Goal: Task Accomplishment & Management: Manage account settings

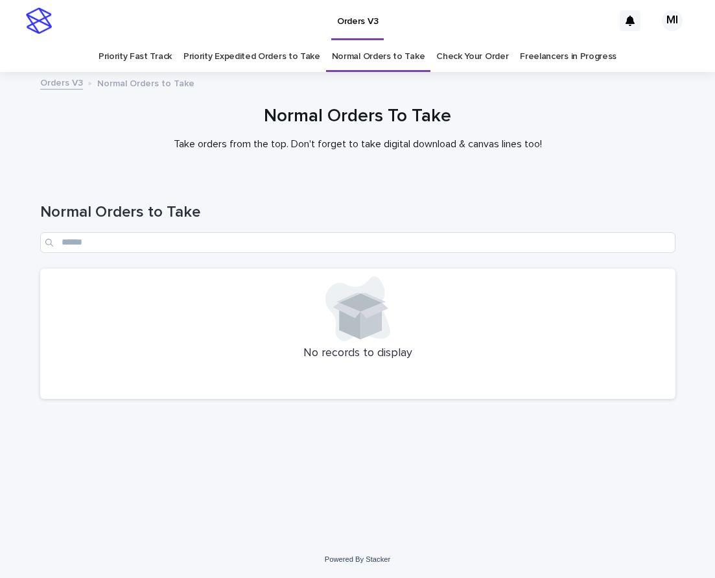
click at [467, 58] on link "Check Your Order" at bounding box center [472, 56] width 72 height 30
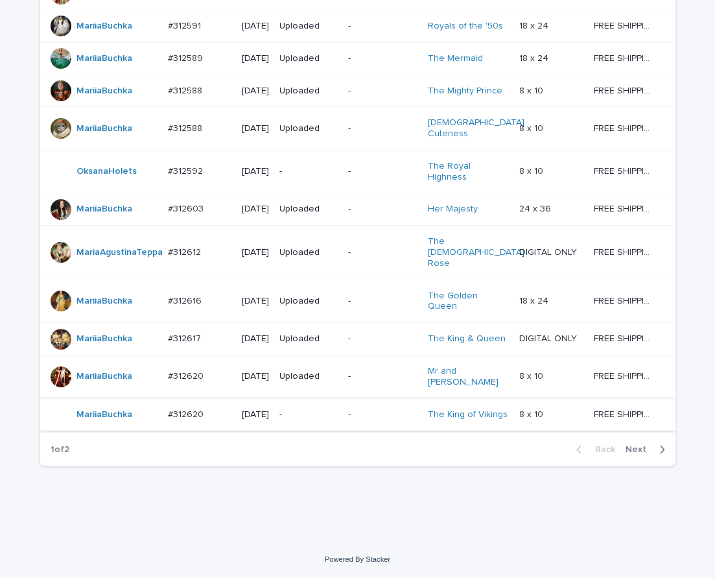
scroll to position [1078, 0]
click at [640, 454] on span "Next" at bounding box center [639, 449] width 29 height 9
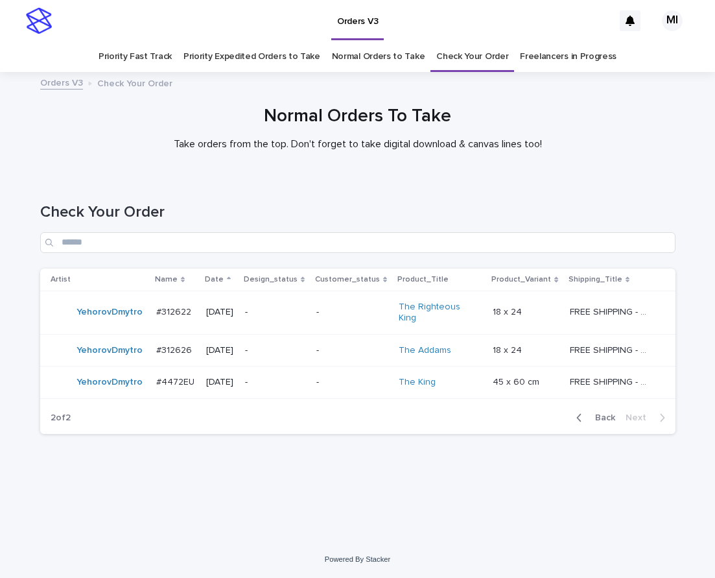
drag, startPoint x: 609, startPoint y: 403, endPoint x: 712, endPoint y: 152, distance: 270.8
click at [608, 413] on span "Back" at bounding box center [601, 417] width 28 height 9
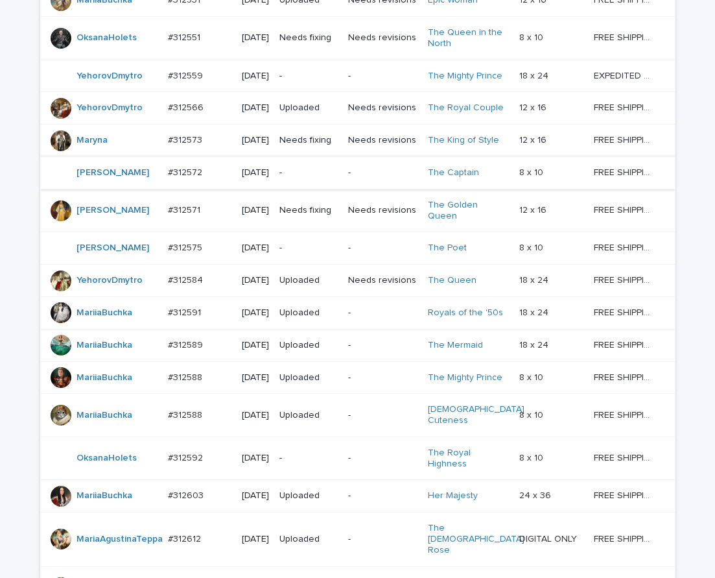
scroll to position [645, 0]
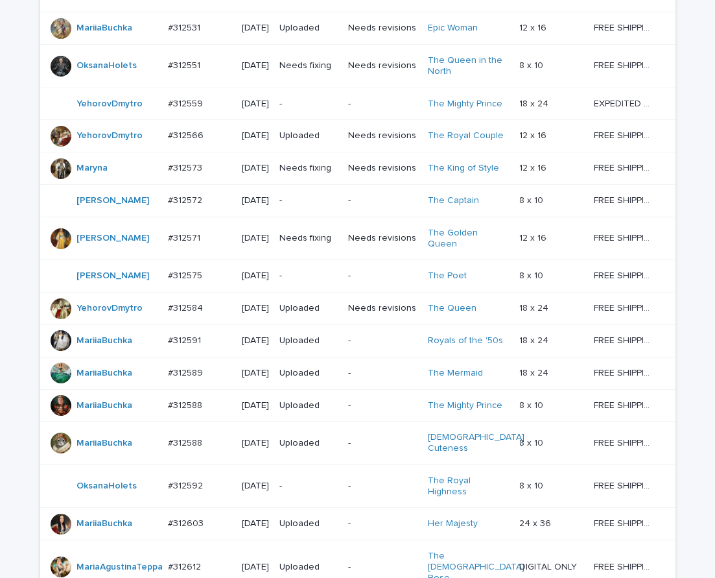
click at [314, 206] on p "-" at bounding box center [308, 200] width 58 height 11
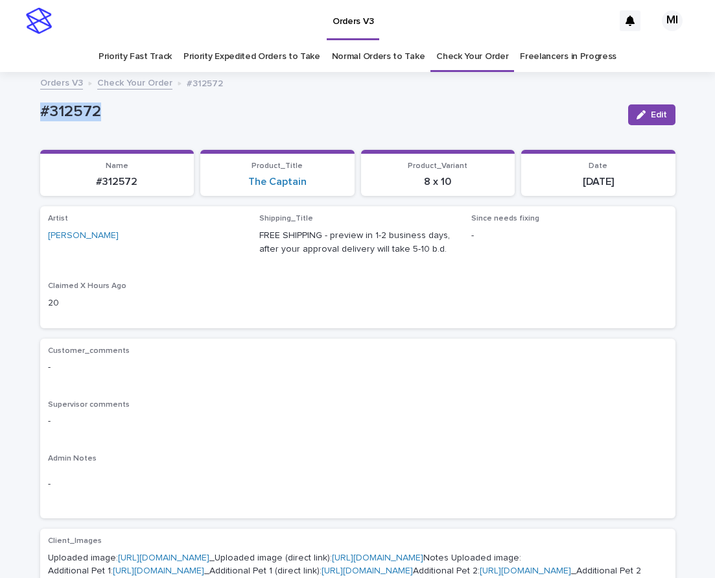
drag, startPoint x: 120, startPoint y: 112, endPoint x: 20, endPoint y: 110, distance: 99.8
copy p "#312572"
click at [552, 280] on div "Artist [PERSON_NAME] Shipping_Title FREE SHIPPING - preview in 1-2 business day…" at bounding box center [358, 267] width 620 height 106
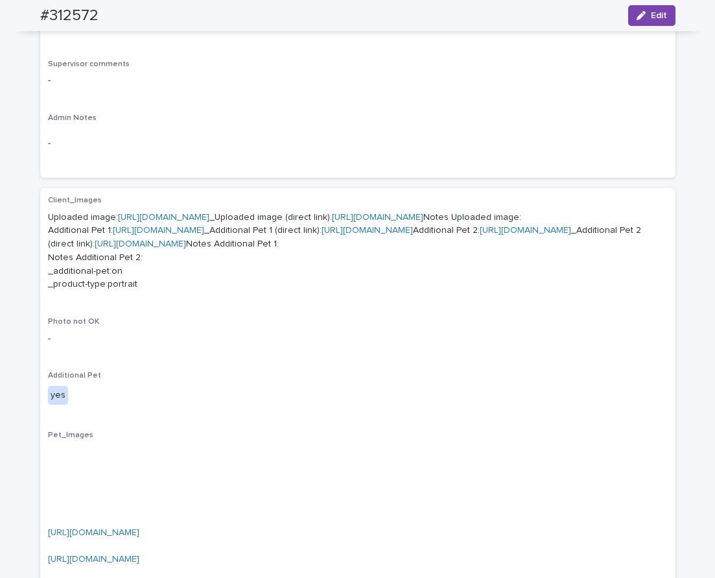
scroll to position [218, 0]
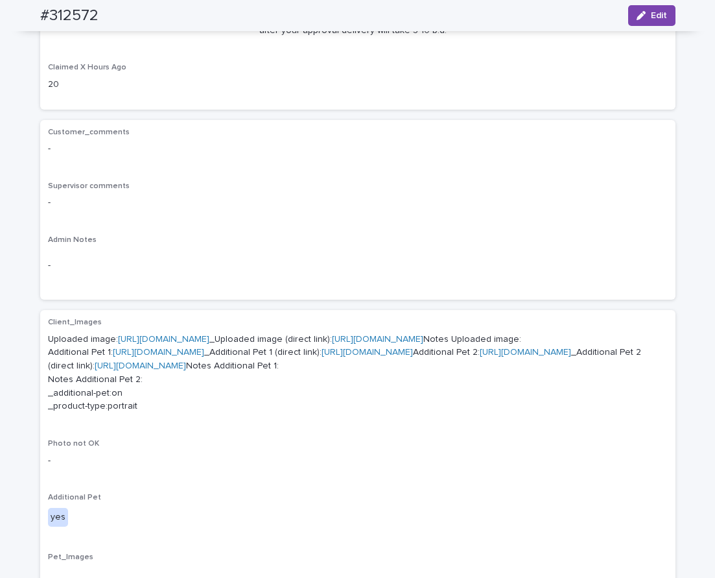
click at [462, 255] on div "-" at bounding box center [358, 266] width 620 height 32
click at [209, 338] on link "[URL][DOMAIN_NAME]" at bounding box center [163, 338] width 91 height 9
click at [152, 356] on link "[URL][DOMAIN_NAME]" at bounding box center [158, 351] width 91 height 9
click at [480, 356] on link "[URL][DOMAIN_NAME]" at bounding box center [525, 351] width 91 height 9
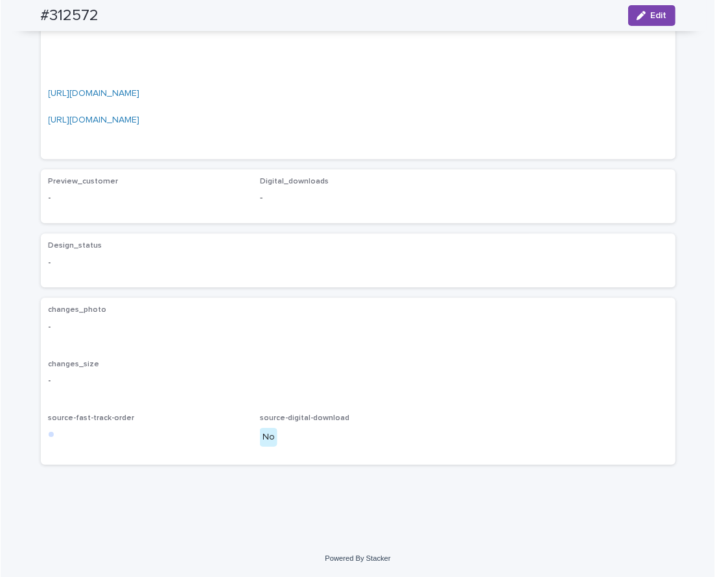
scroll to position [786, 0]
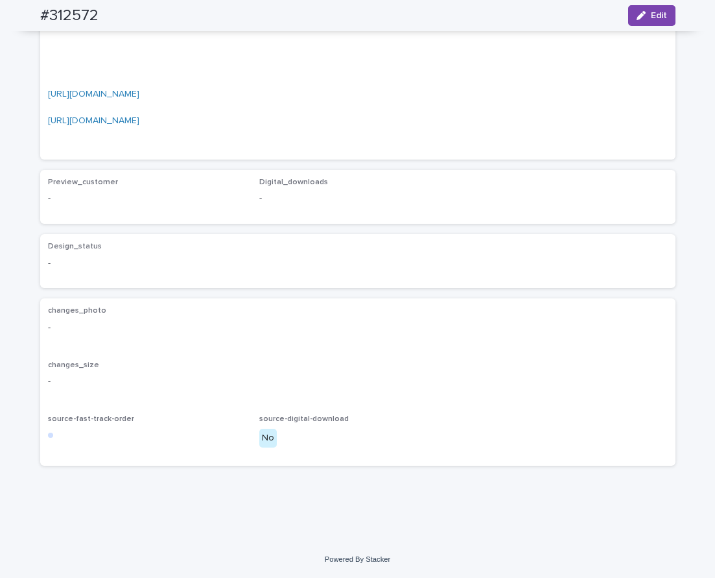
click at [139, 99] on link "[URL][DOMAIN_NAME]" at bounding box center [93, 93] width 91 height 9
click at [139, 125] on link "[URL][DOMAIN_NAME]" at bounding box center [93, 120] width 91 height 9
drag, startPoint x: 109, startPoint y: 21, endPoint x: 46, endPoint y: 10, distance: 63.7
click at [22, 21] on div "#312572 Edit" at bounding box center [357, 15] width 697 height 31
copy h2 "#312572"
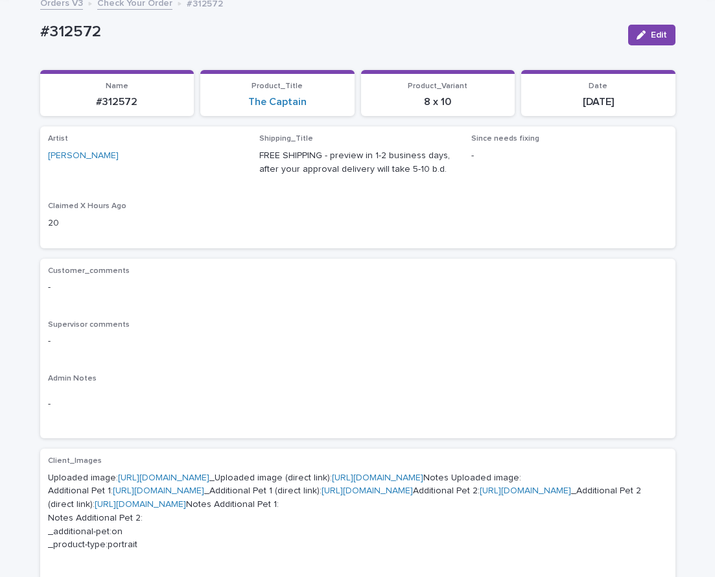
scroll to position [74, 0]
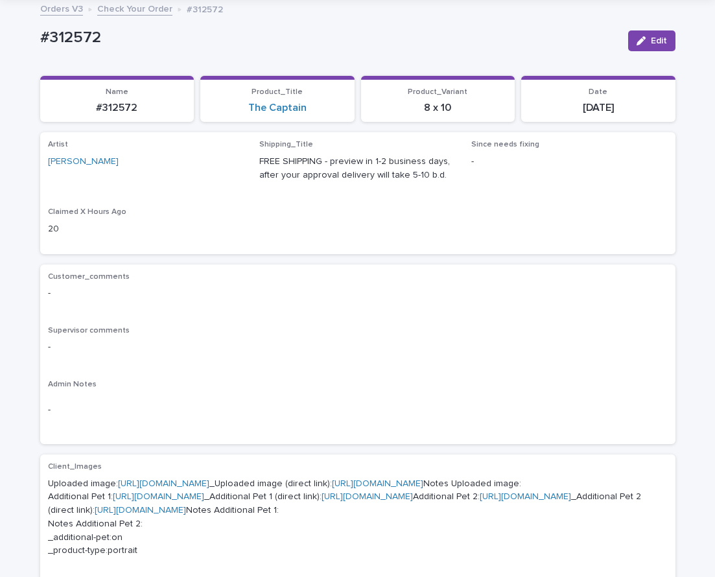
drag, startPoint x: 633, startPoint y: 113, endPoint x: 530, endPoint y: 113, distance: 102.4
click at [548, 118] on section "Date 2025-08-12" at bounding box center [598, 99] width 154 height 47
copy p "[DATE]"
drag, startPoint x: 318, startPoint y: 113, endPoint x: 248, endPoint y: 92, distance: 73.2
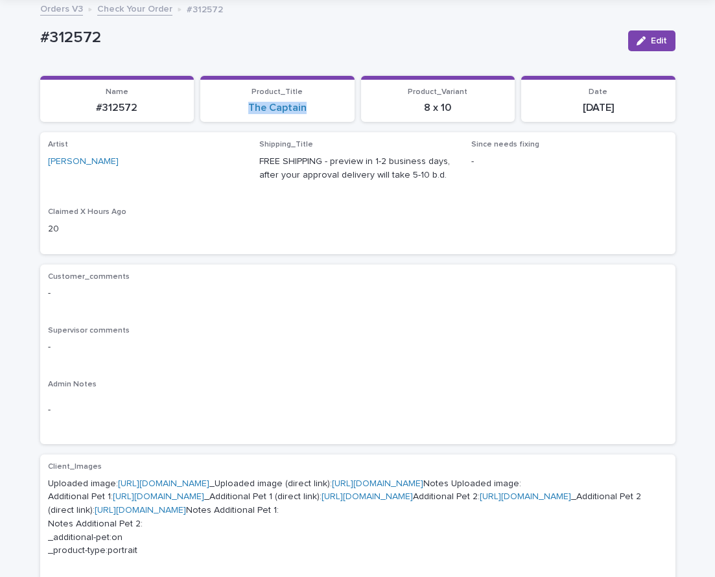
click at [242, 115] on section "Product_Title The Captain" at bounding box center [277, 99] width 154 height 47
copy link "The Captain"
drag, startPoint x: 434, startPoint y: 121, endPoint x: 379, endPoint y: 104, distance: 58.2
click at [403, 118] on section "Product_Variant 8 x 10" at bounding box center [438, 99] width 154 height 47
copy p "8 x 10"
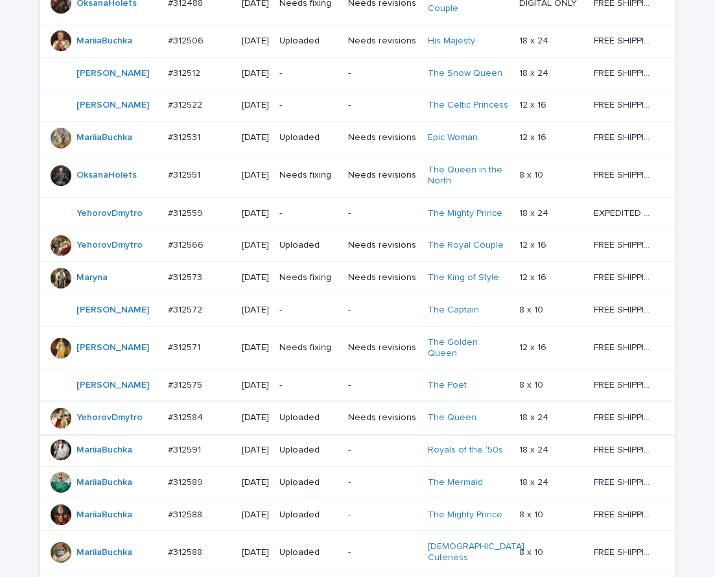
scroll to position [747, 0]
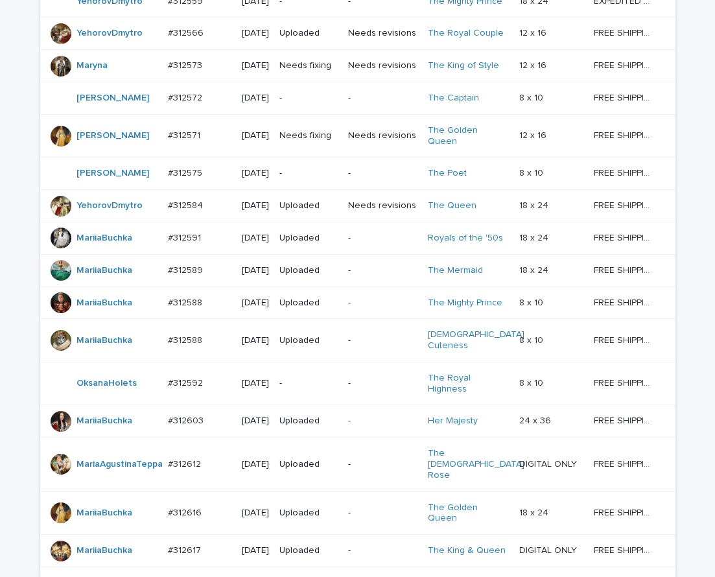
click at [365, 184] on div "-" at bounding box center [382, 173] width 69 height 21
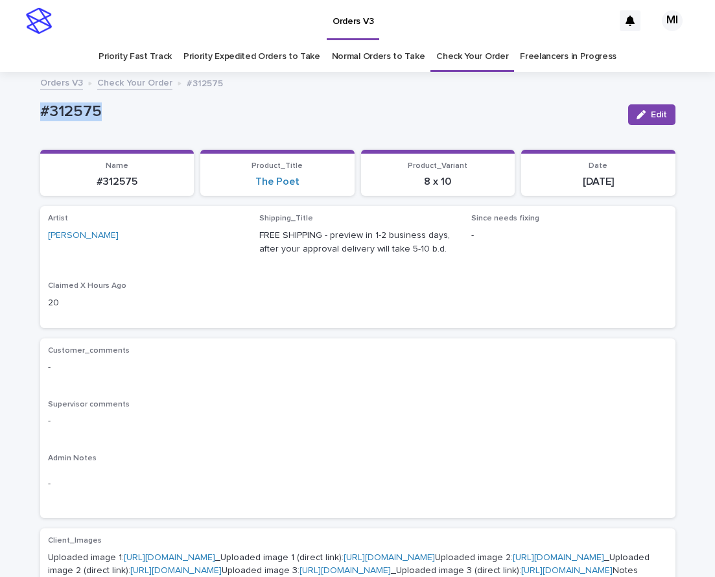
drag, startPoint x: 124, startPoint y: 109, endPoint x: 18, endPoint y: 104, distance: 106.4
copy p "#312575"
drag, startPoint x: 268, startPoint y: 194, endPoint x: 237, endPoint y: 194, distance: 31.8
click at [237, 194] on section "Product_Title The Poet" at bounding box center [277, 173] width 154 height 47
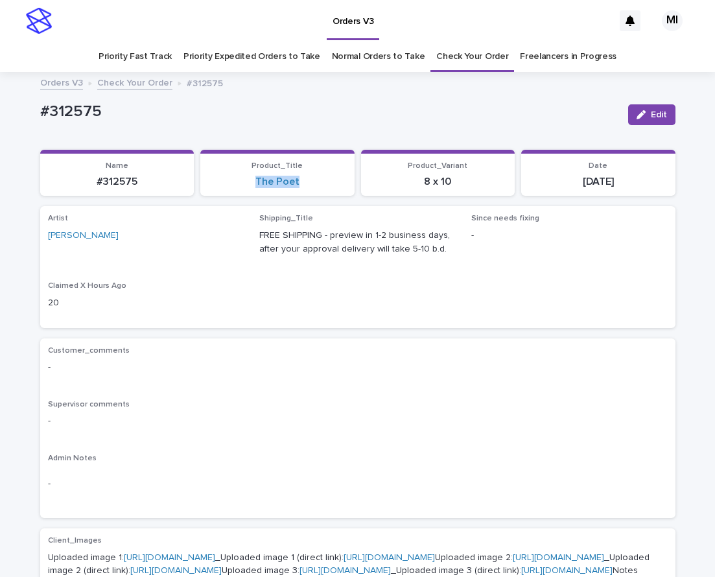
copy link "The Poet"
drag, startPoint x: 465, startPoint y: 186, endPoint x: 406, endPoint y: 189, distance: 58.4
click at [406, 189] on section "Product_Variant 8 x 10" at bounding box center [438, 173] width 154 height 47
copy p "8 x 10"
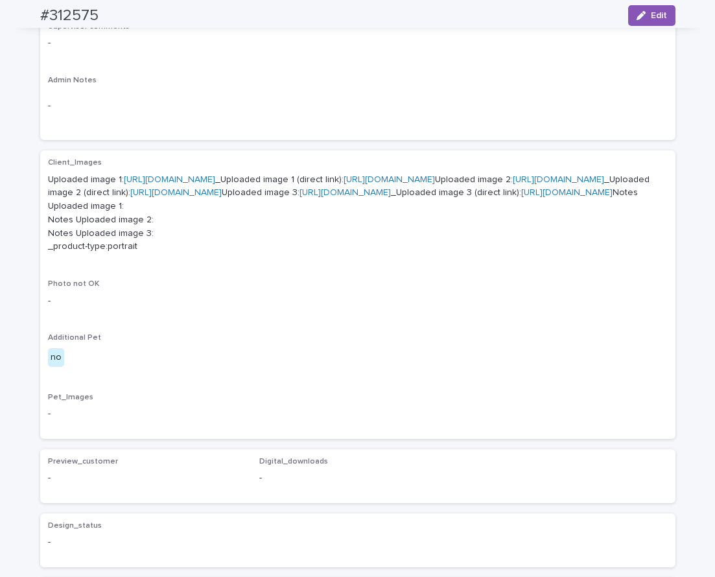
scroll to position [384, 0]
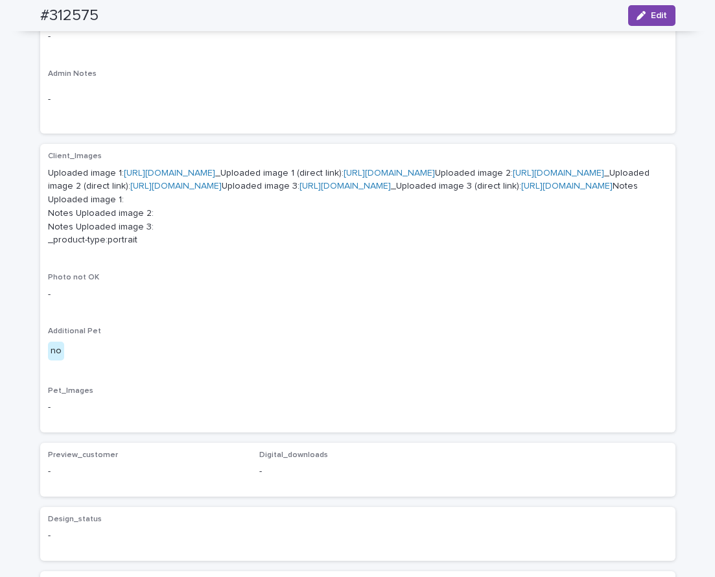
click at [215, 174] on link "https://cdn.shopify.com-uploadkit.app/s/files/1/0033/4807/0511/files/download.h…" at bounding box center [169, 173] width 91 height 9
click at [513, 178] on link "https://cdn.shopify.com-uploadkit.app/s/files/1/0033/4807/0511/files/download.h…" at bounding box center [558, 173] width 91 height 9
click at [299, 191] on link "https://cdn.shopify.com-uploadkit.app/s/files/1/0033/4807/0511/files/download.h…" at bounding box center [344, 185] width 91 height 9
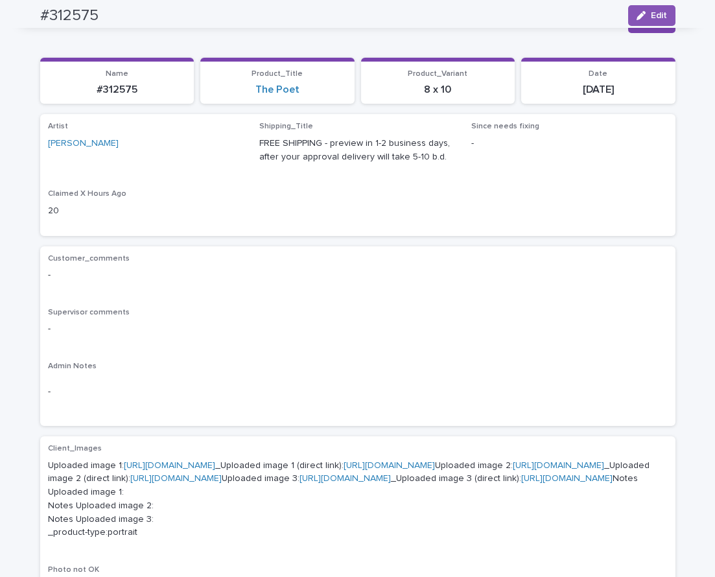
scroll to position [0, 0]
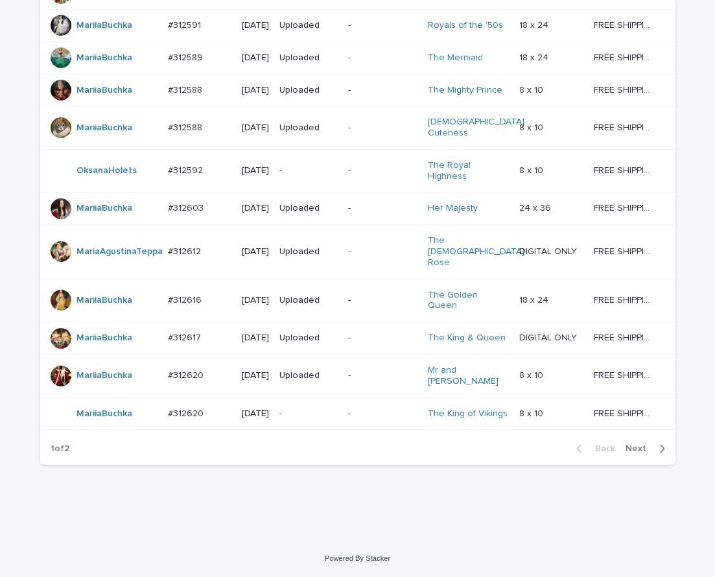
scroll to position [1145, 0]
click at [629, 450] on span "Next" at bounding box center [639, 448] width 29 height 9
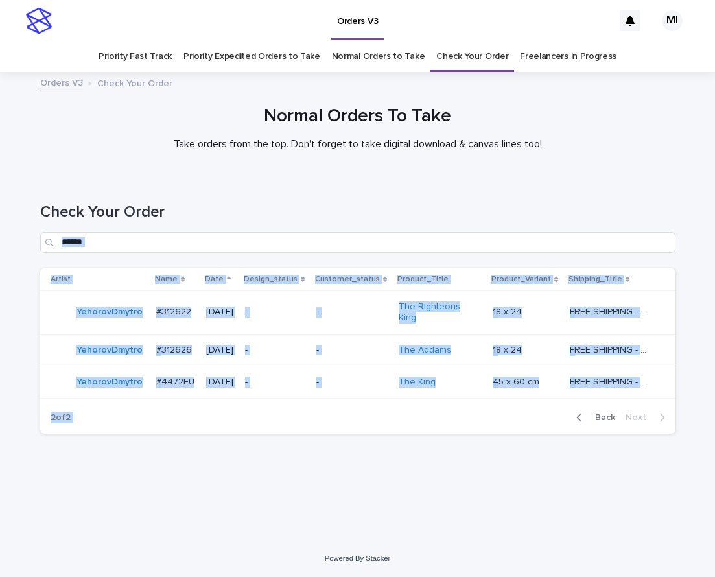
drag, startPoint x: 711, startPoint y: 424, endPoint x: 664, endPoint y: 172, distance: 256.5
click at [706, 197] on div "Loading... Saving… Loading... Saving… Check Your Order Artist Name Date Design_…" at bounding box center [357, 358] width 715 height 363
click at [358, 58] on link "Normal Orders to Take" at bounding box center [378, 56] width 93 height 30
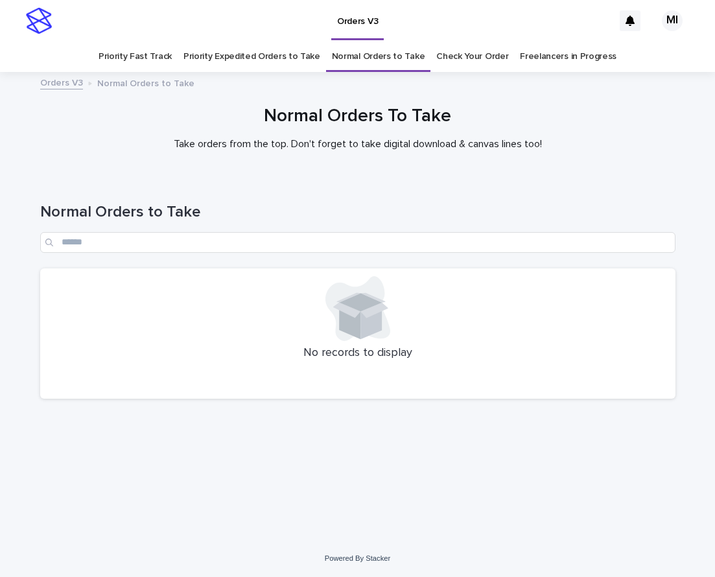
click at [262, 56] on link "Priority Expedited Orders to Take" at bounding box center [251, 56] width 137 height 30
click at [152, 58] on link "Priority Fast Track" at bounding box center [135, 56] width 73 height 30
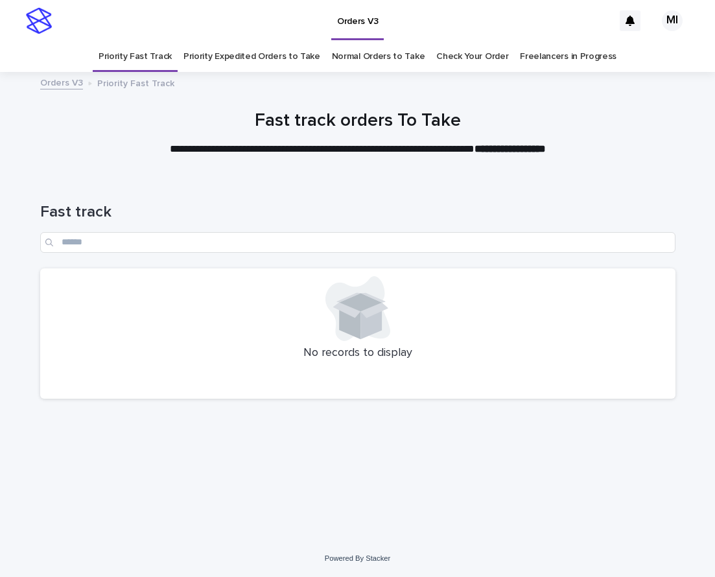
click at [47, 152] on div "**********" at bounding box center [358, 133] width 648 height 47
click at [237, 62] on link "Priority Expedited Orders to Take" at bounding box center [251, 56] width 137 height 30
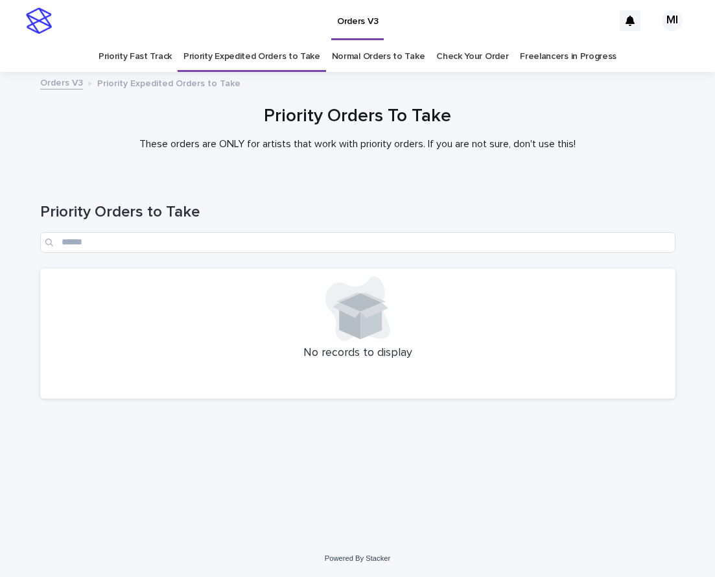
click at [369, 60] on link "Normal Orders to Take" at bounding box center [378, 56] width 93 height 30
click at [283, 56] on link "Priority Expedited Orders to Take" at bounding box center [251, 56] width 137 height 30
click at [149, 56] on link "Priority Fast Track" at bounding box center [135, 56] width 73 height 30
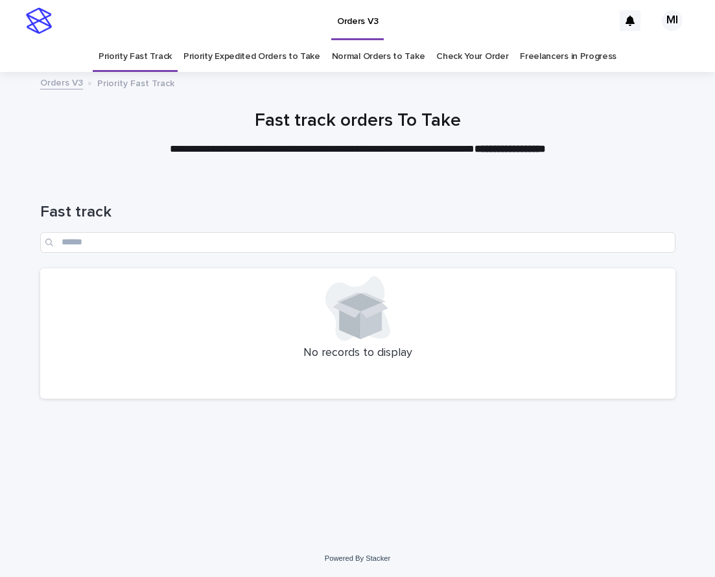
click at [279, 60] on link "Priority Expedited Orders to Take" at bounding box center [251, 56] width 137 height 30
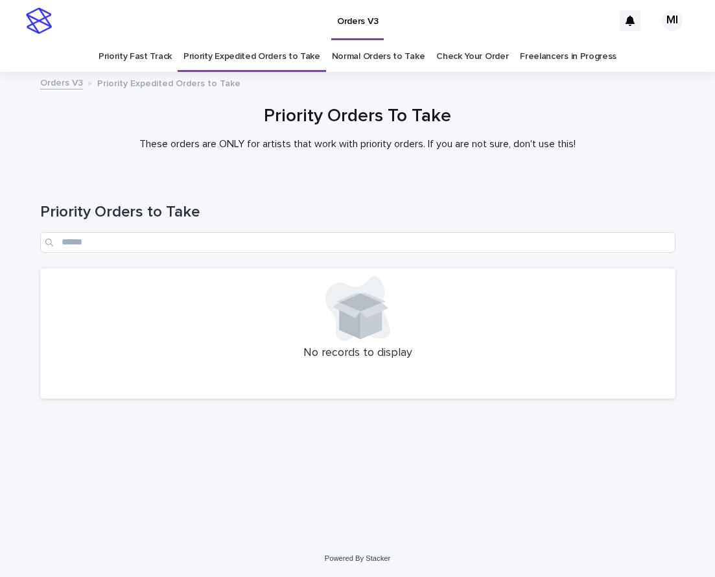
click at [369, 61] on link "Normal Orders to Take" at bounding box center [378, 56] width 93 height 30
click at [224, 52] on link "Priority Expedited Orders to Take" at bounding box center [251, 56] width 137 height 30
click at [158, 62] on link "Priority Fast Track" at bounding box center [135, 56] width 73 height 30
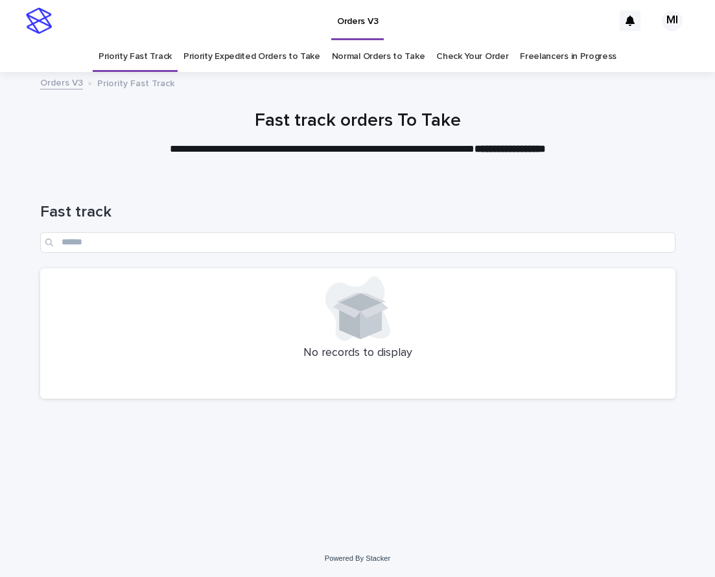
click at [348, 56] on link "Normal Orders to Take" at bounding box center [378, 56] width 93 height 30
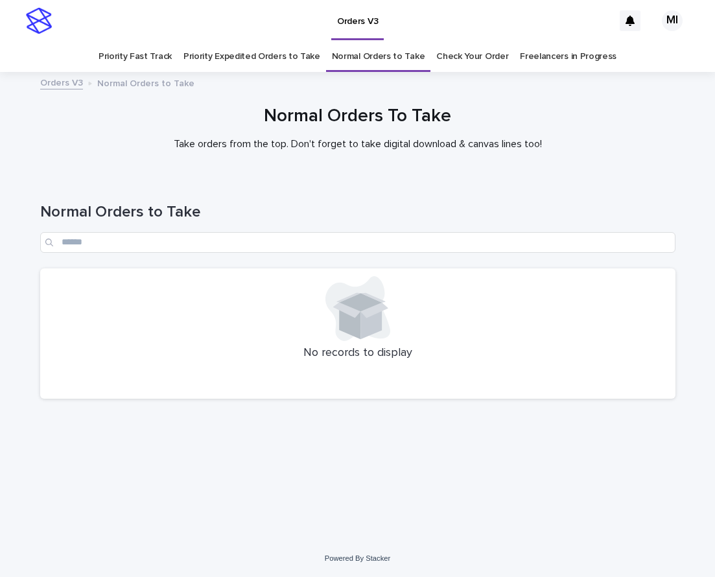
click at [237, 55] on link "Priority Expedited Orders to Take" at bounding box center [251, 56] width 137 height 30
click at [161, 59] on link "Priority Fast Track" at bounding box center [135, 56] width 73 height 30
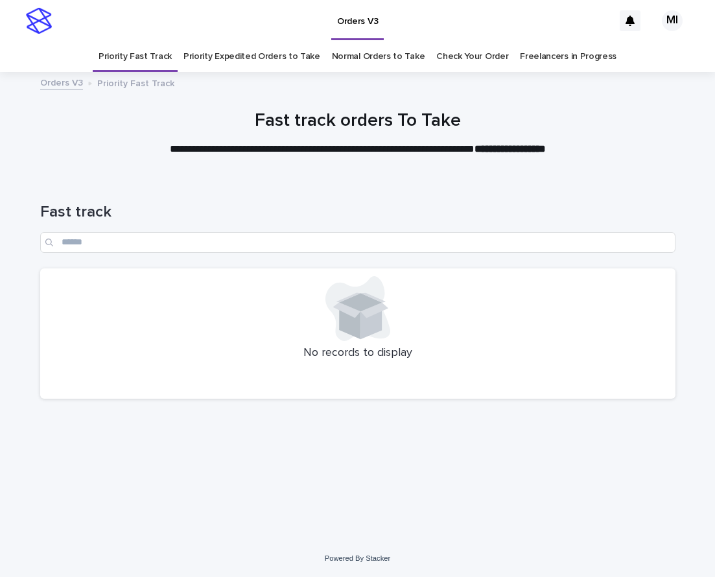
click at [270, 60] on link "Priority Expedited Orders to Take" at bounding box center [251, 56] width 137 height 30
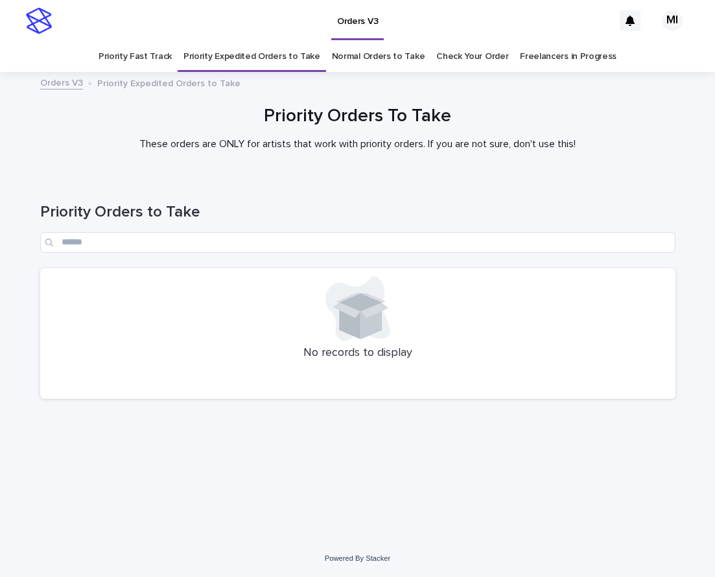
click at [371, 60] on link "Normal Orders to Take" at bounding box center [378, 56] width 93 height 30
click at [279, 56] on link "Priority Expedited Orders to Take" at bounding box center [251, 56] width 137 height 30
click at [163, 56] on link "Priority Fast Track" at bounding box center [135, 56] width 73 height 30
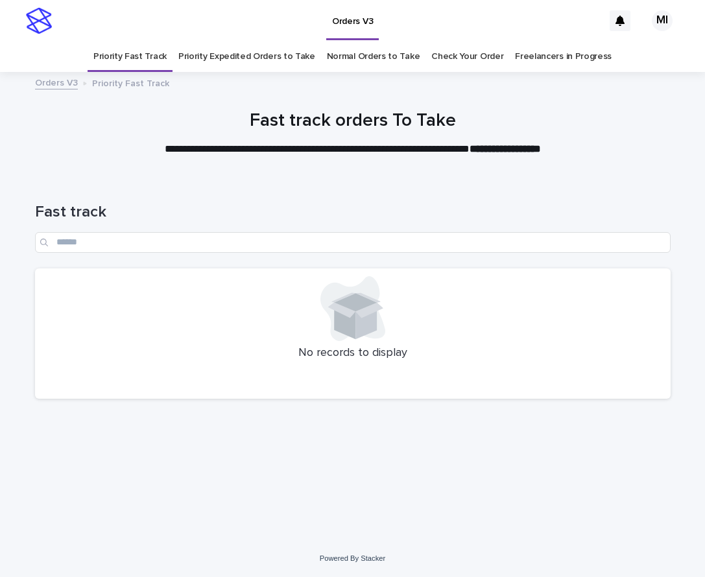
click at [248, 53] on link "Priority Expedited Orders to Take" at bounding box center [246, 56] width 137 height 30
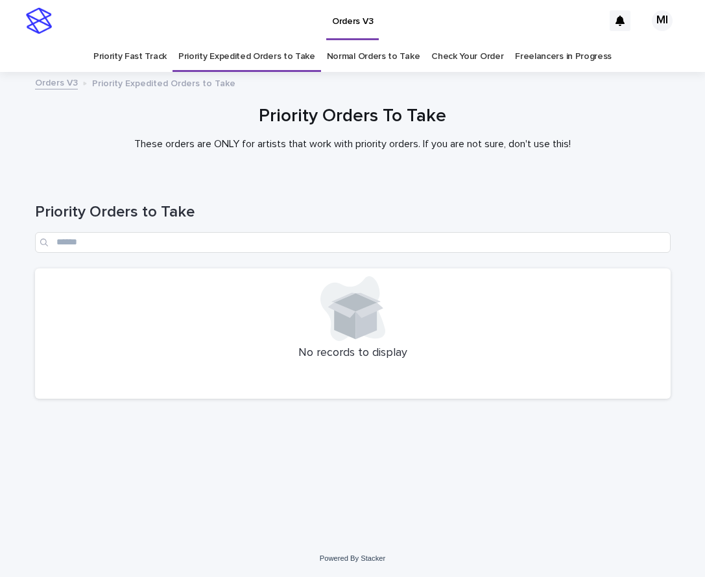
click at [154, 54] on link "Priority Fast Track" at bounding box center [129, 56] width 73 height 30
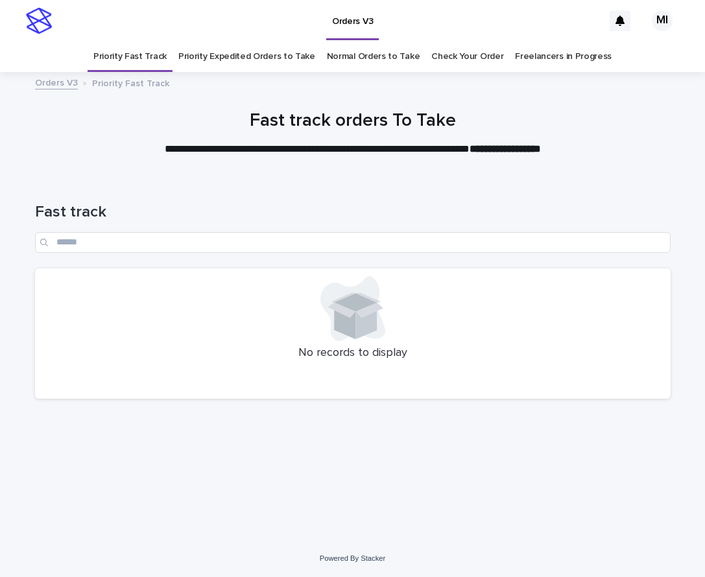
click at [261, 58] on link "Priority Expedited Orders to Take" at bounding box center [246, 56] width 137 height 30
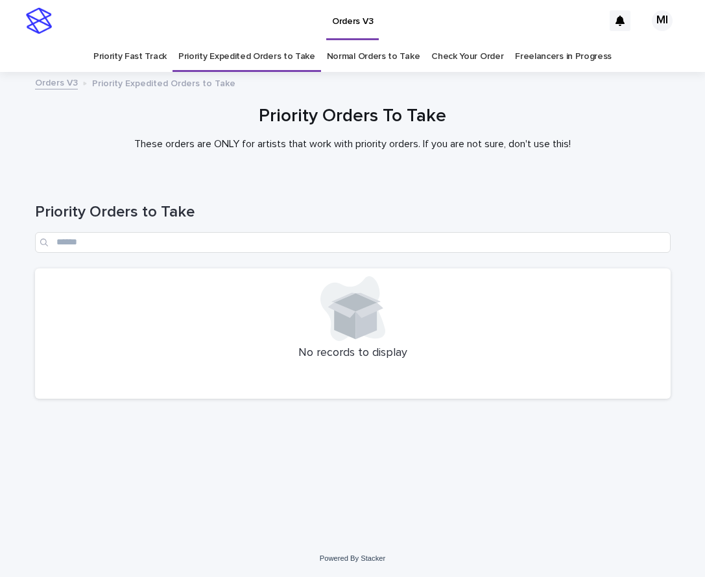
click at [359, 64] on link "Normal Orders to Take" at bounding box center [373, 56] width 93 height 30
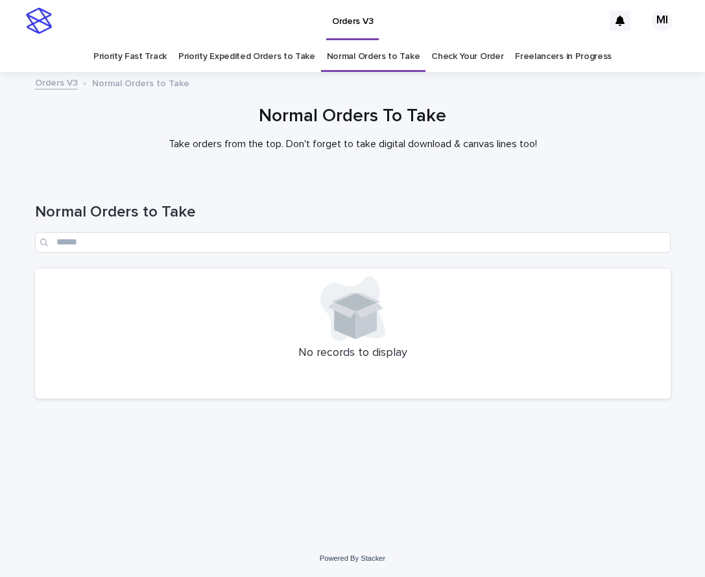
click at [221, 58] on link "Priority Expedited Orders to Take" at bounding box center [246, 56] width 137 height 30
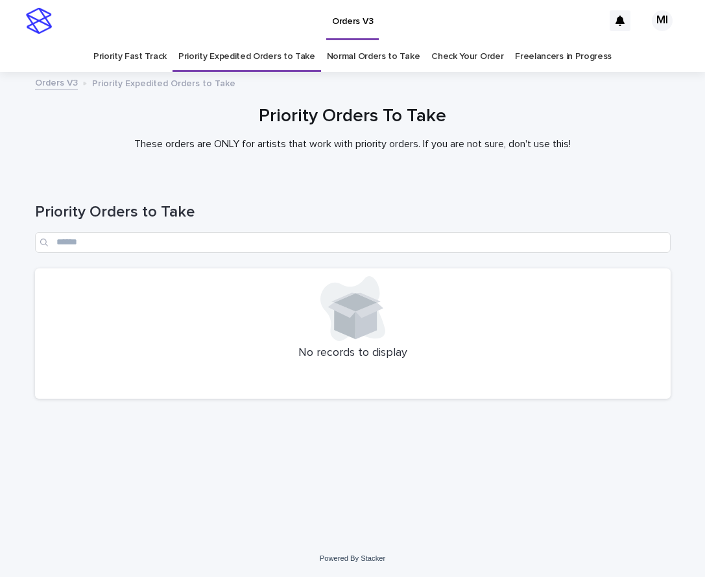
click at [135, 55] on link "Priority Fast Track" at bounding box center [129, 56] width 73 height 30
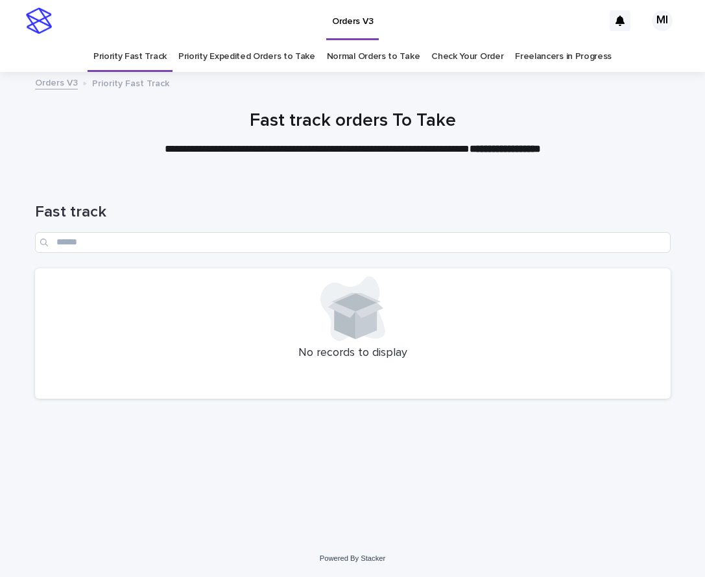
click at [231, 57] on link "Priority Expedited Orders to Take" at bounding box center [246, 56] width 137 height 30
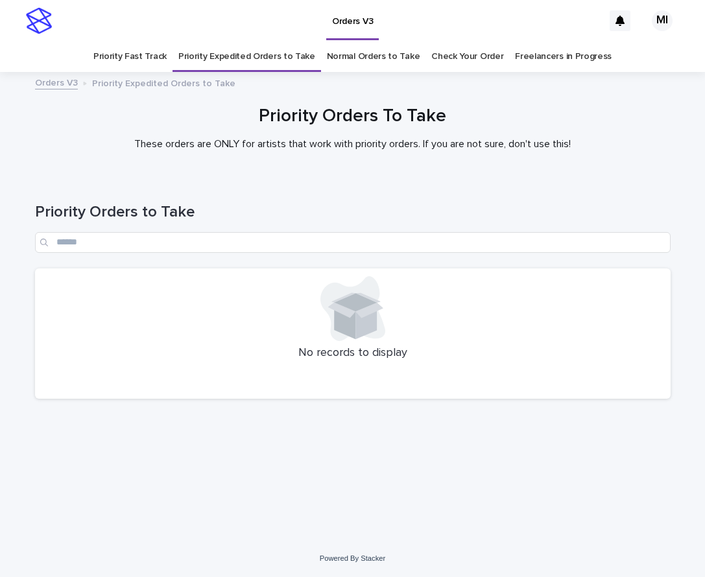
click at [160, 57] on link "Priority Fast Track" at bounding box center [129, 56] width 73 height 30
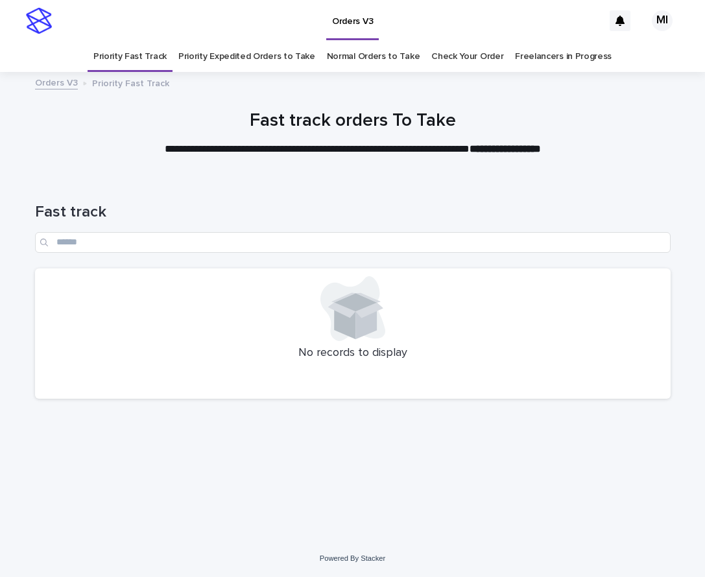
click at [225, 59] on link "Priority Expedited Orders to Take" at bounding box center [246, 56] width 137 height 30
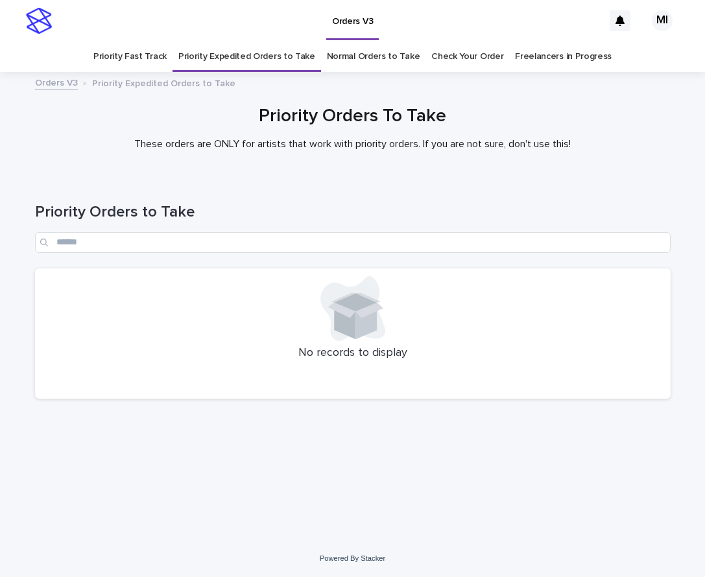
click at [339, 63] on link "Normal Orders to Take" at bounding box center [373, 56] width 93 height 30
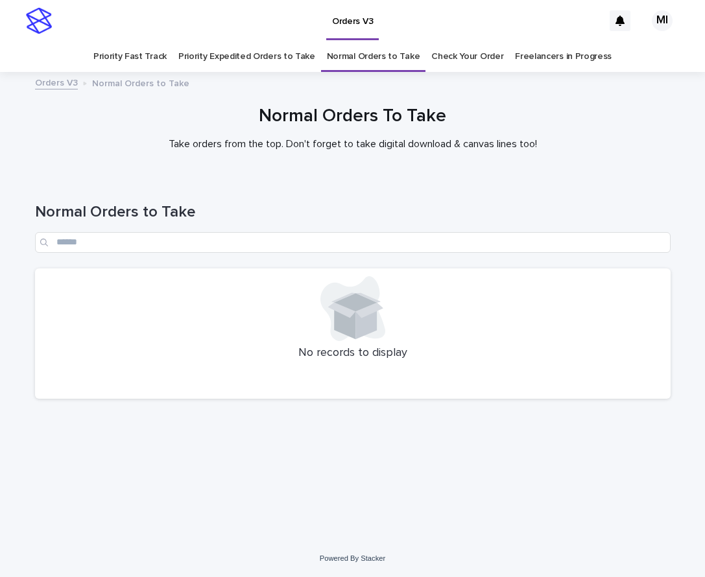
click at [281, 56] on link "Priority Expedited Orders to Take" at bounding box center [246, 56] width 137 height 30
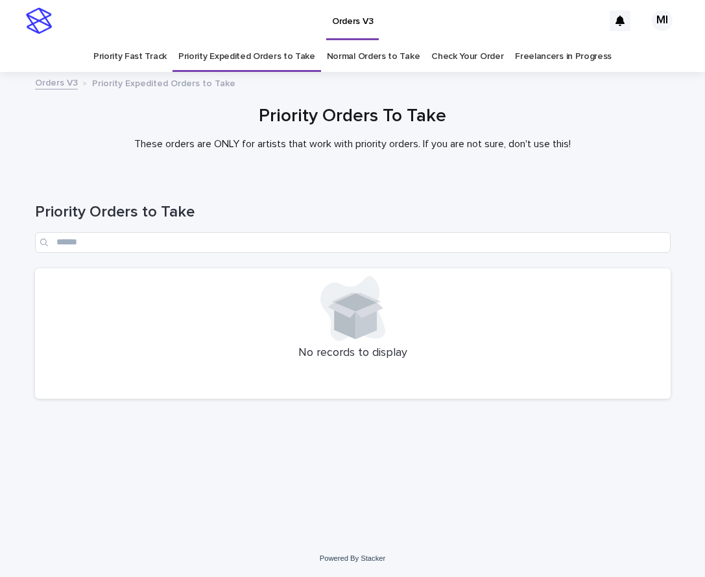
click at [161, 54] on link "Priority Fast Track" at bounding box center [129, 56] width 73 height 30
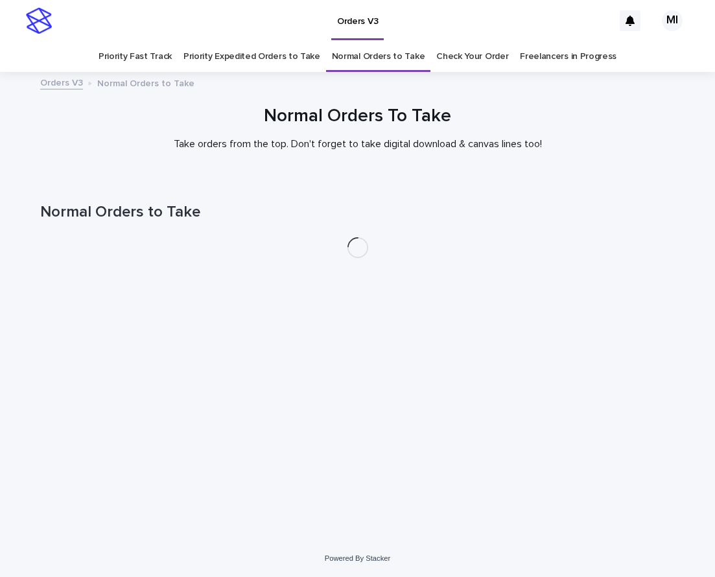
click at [465, 60] on link "Check Your Order" at bounding box center [472, 56] width 72 height 30
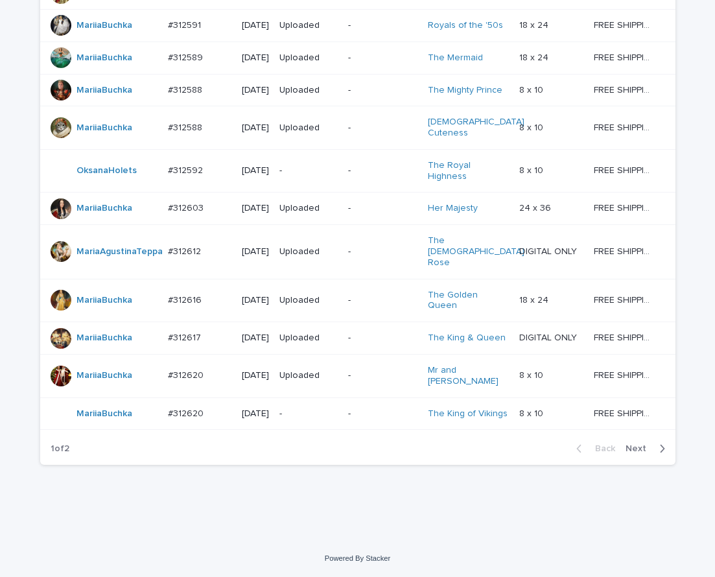
scroll to position [1121, 0]
click at [637, 453] on span "Next" at bounding box center [639, 448] width 29 height 9
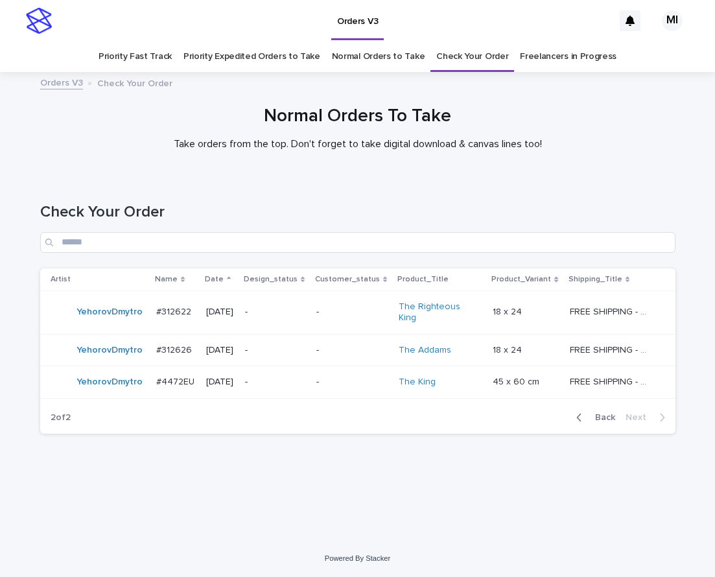
click at [604, 414] on div "Back Next" at bounding box center [621, 417] width 110 height 32
drag, startPoint x: 607, startPoint y: 401, endPoint x: 605, endPoint y: 387, distance: 14.5
click at [607, 412] on button "Back" at bounding box center [593, 418] width 54 height 12
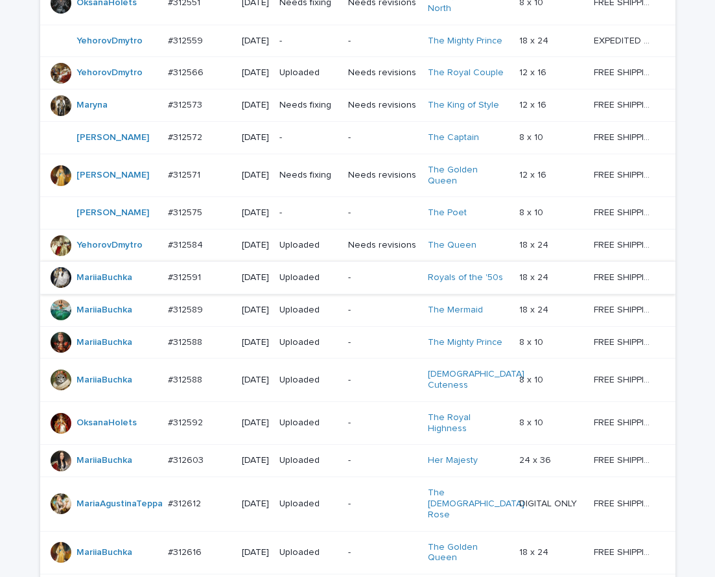
scroll to position [734, 0]
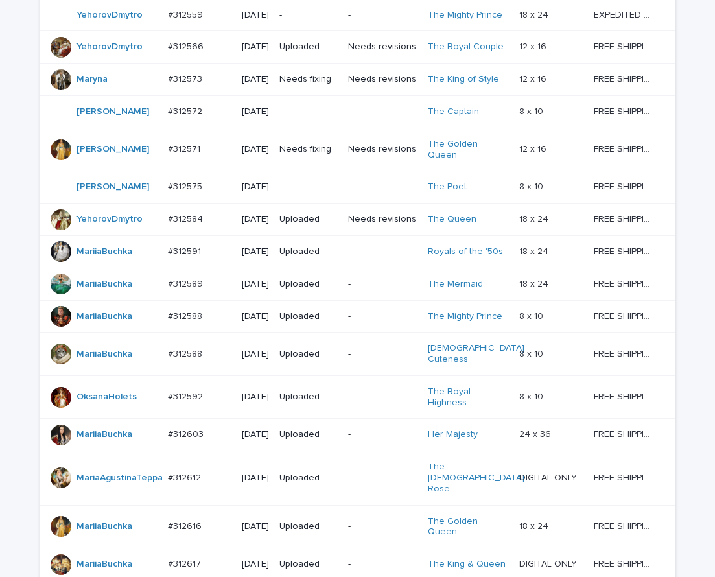
click at [314, 123] on div "-" at bounding box center [308, 111] width 58 height 21
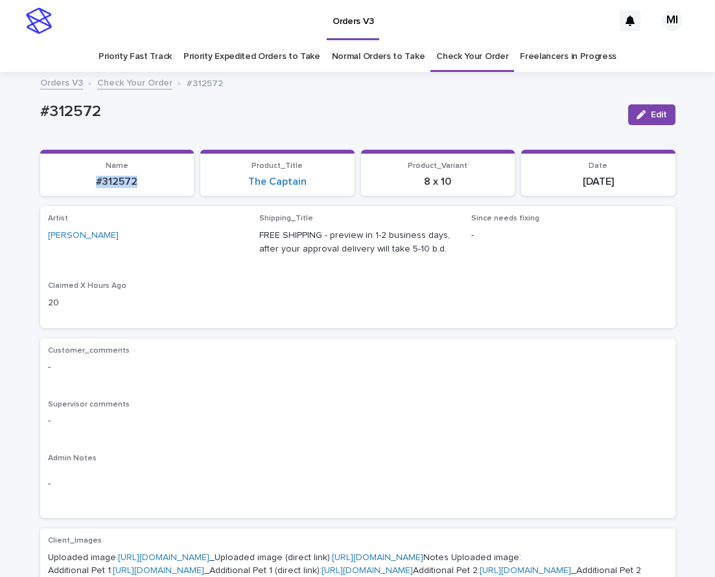
drag, startPoint x: 158, startPoint y: 183, endPoint x: 64, endPoint y: 151, distance: 99.2
click at [74, 181] on p "#312572" at bounding box center [117, 182] width 139 height 12
copy p "#312572"
click at [566, 318] on div "Artist [PERSON_NAME] Shipping_Title FREE SHIPPING - preview in 1-2 business day…" at bounding box center [358, 267] width 620 height 106
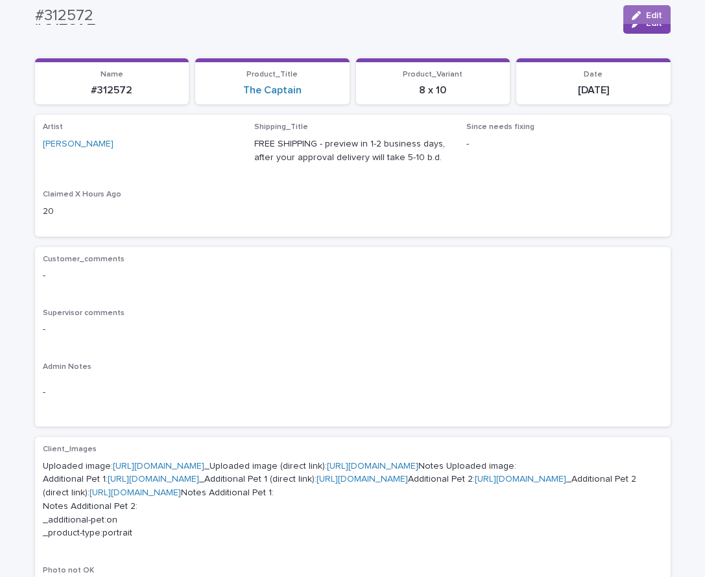
scroll to position [67, 0]
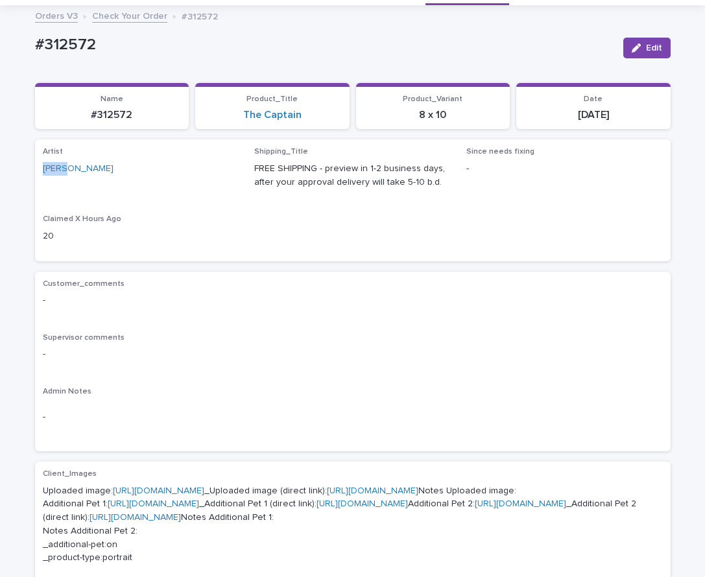
drag, startPoint x: 83, startPoint y: 170, endPoint x: 1, endPoint y: 170, distance: 81.7
copy link "[PERSON_NAME]"
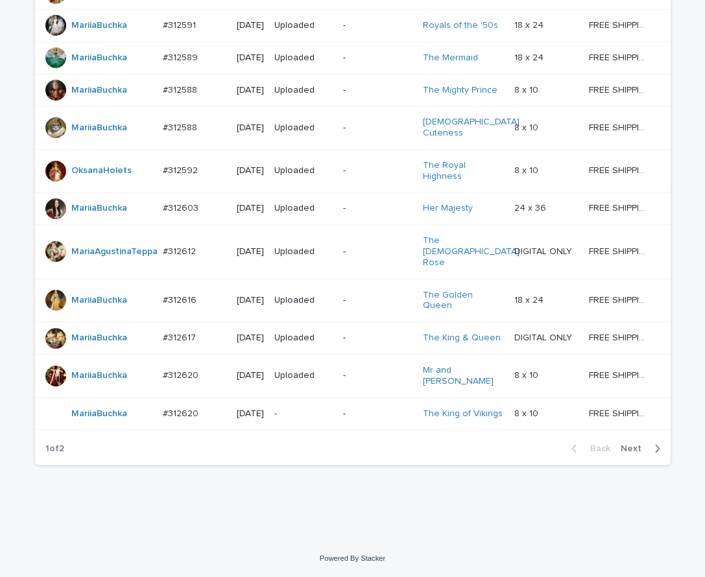
scroll to position [1145, 0]
click at [635, 450] on span "Next" at bounding box center [634, 448] width 29 height 9
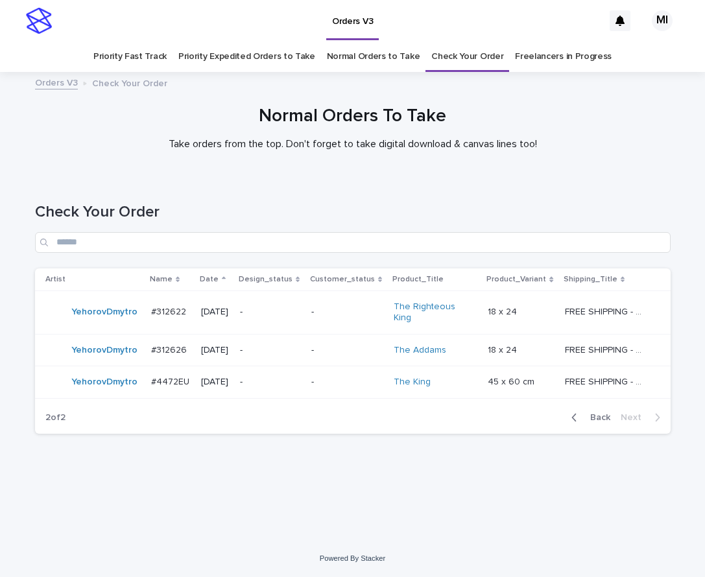
drag, startPoint x: 600, startPoint y: 406, endPoint x: 703, endPoint y: 154, distance: 272.0
click at [600, 413] on span "Back" at bounding box center [596, 417] width 28 height 9
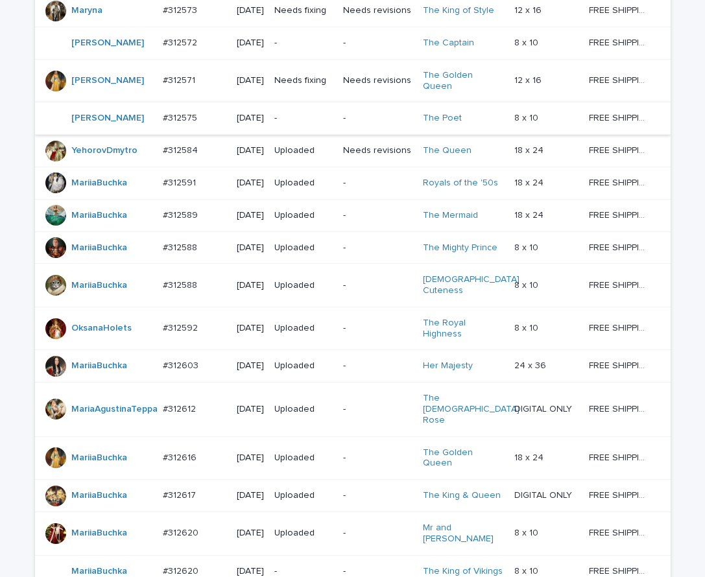
scroll to position [801, 0]
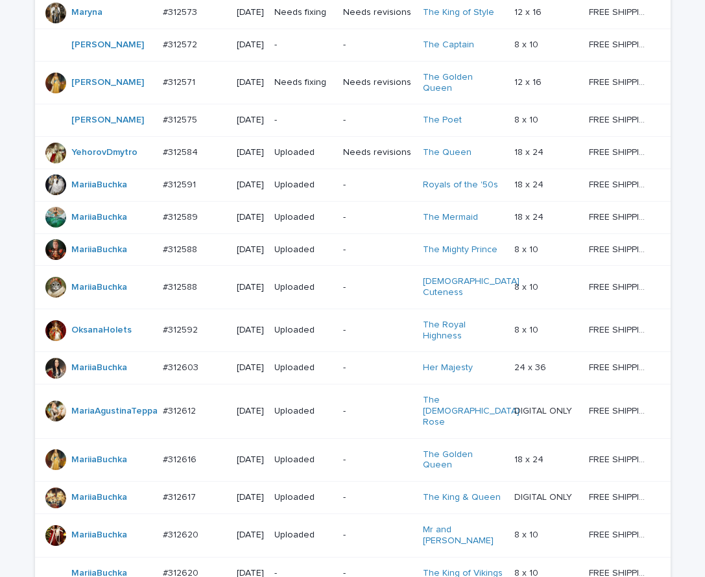
click at [323, 56] on div "-" at bounding box center [303, 44] width 58 height 21
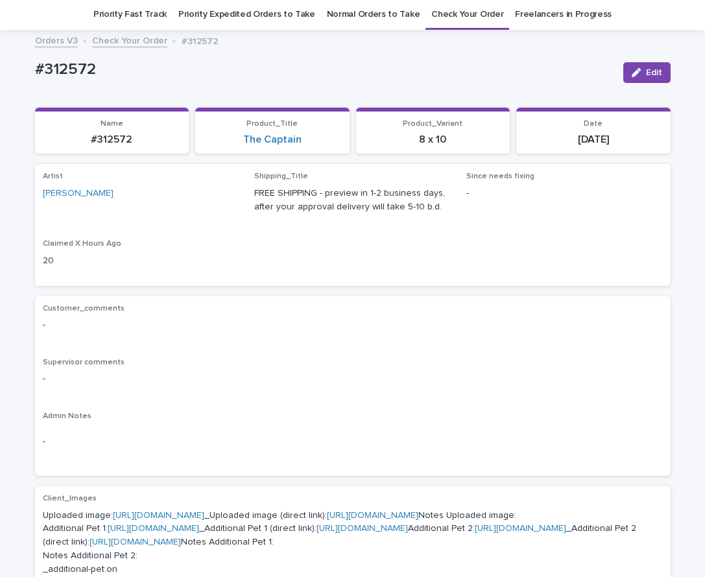
scroll to position [41, 0]
drag, startPoint x: 115, startPoint y: 73, endPoint x: 3, endPoint y: 72, distance: 112.8
copy p "#312572"
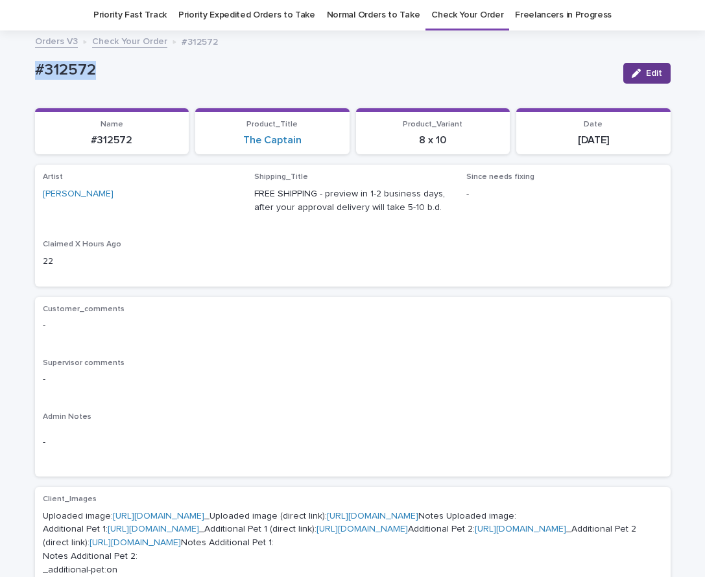
click at [637, 72] on div "button" at bounding box center [638, 73] width 14 height 9
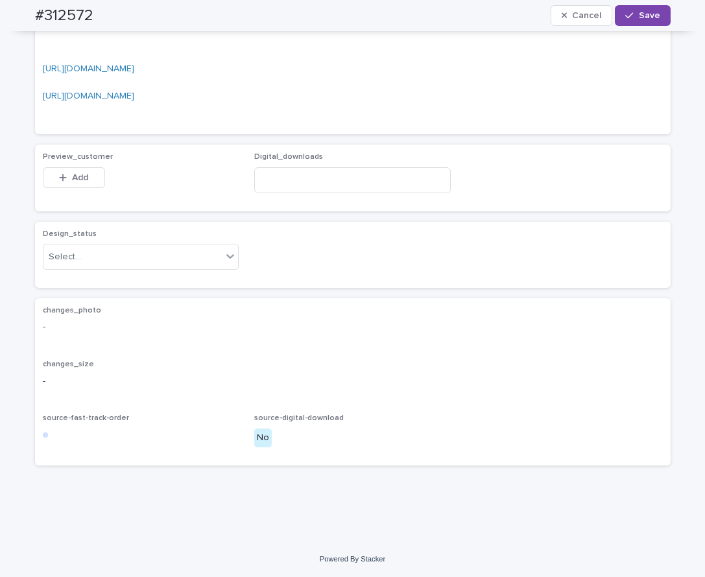
scroll to position [1086, 0]
click at [76, 177] on span "Add" at bounding box center [80, 177] width 16 height 9
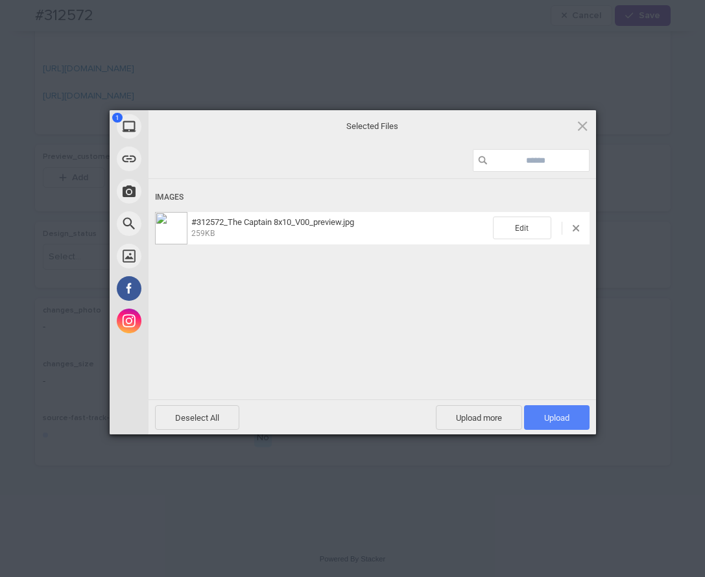
click at [554, 417] on span "Upload 1" at bounding box center [556, 418] width 25 height 10
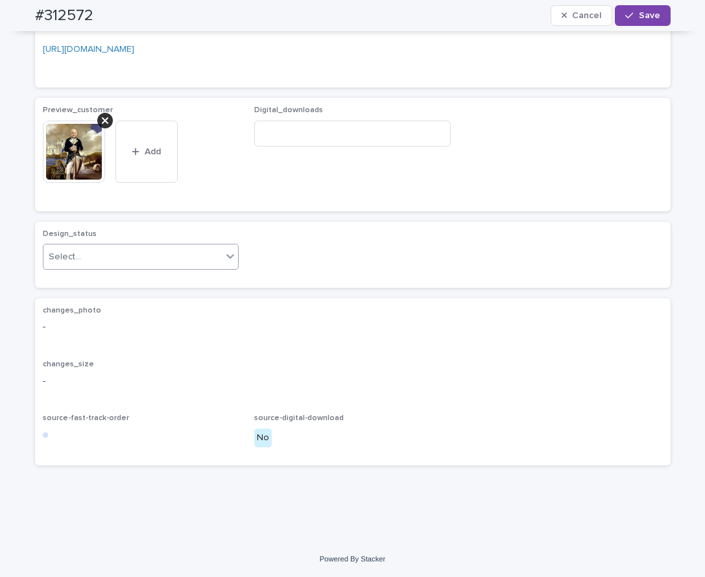
click at [216, 268] on div "Select..." at bounding box center [132, 256] width 179 height 21
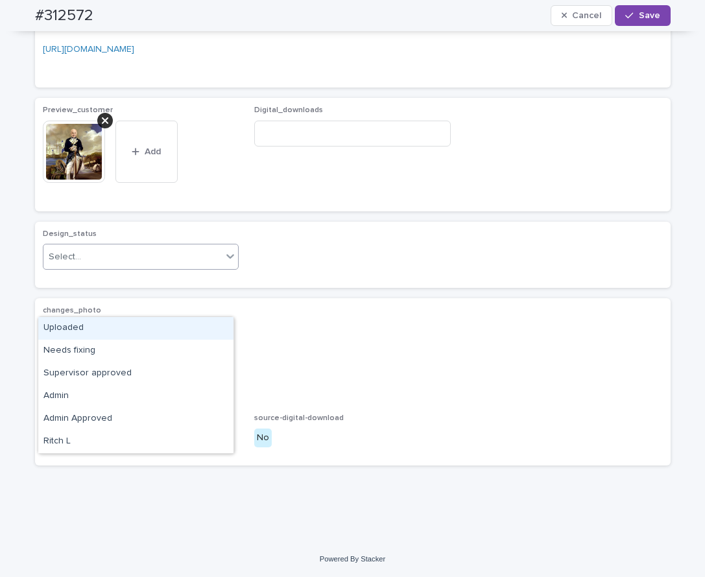
click at [203, 325] on div "Uploaded" at bounding box center [135, 328] width 195 height 23
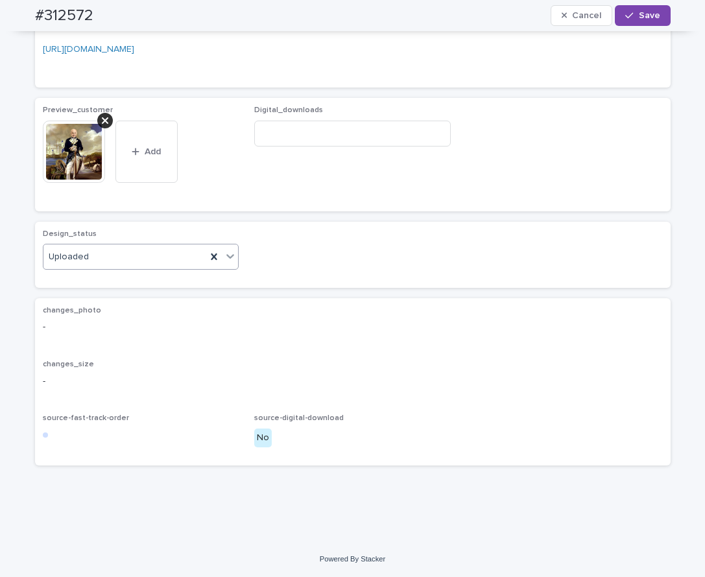
click at [646, 12] on span "Save" at bounding box center [648, 15] width 21 height 9
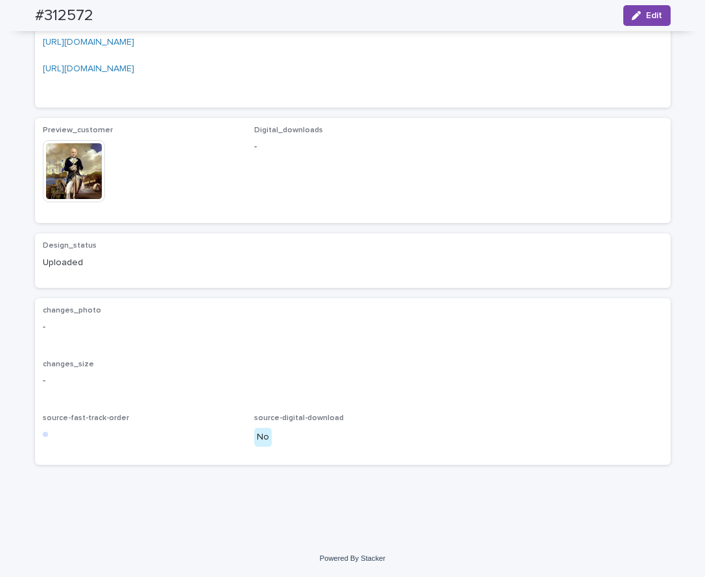
click at [73, 196] on img at bounding box center [74, 171] width 62 height 62
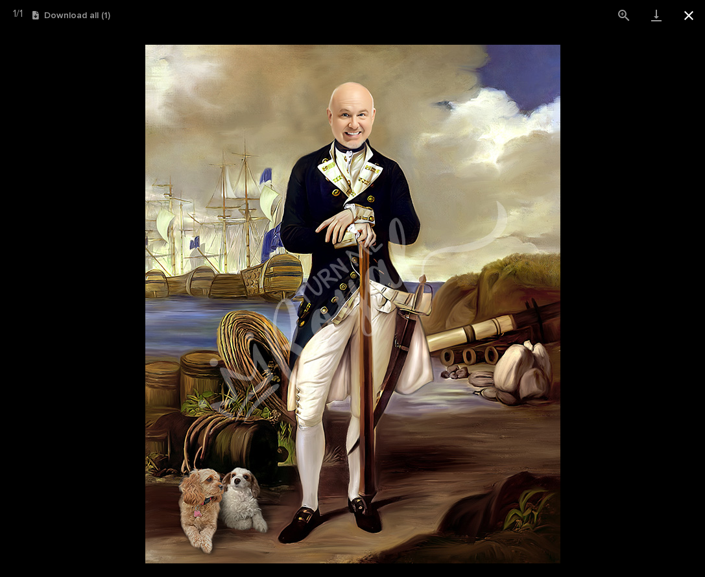
click at [693, 15] on button "Close gallery" at bounding box center [688, 15] width 32 height 30
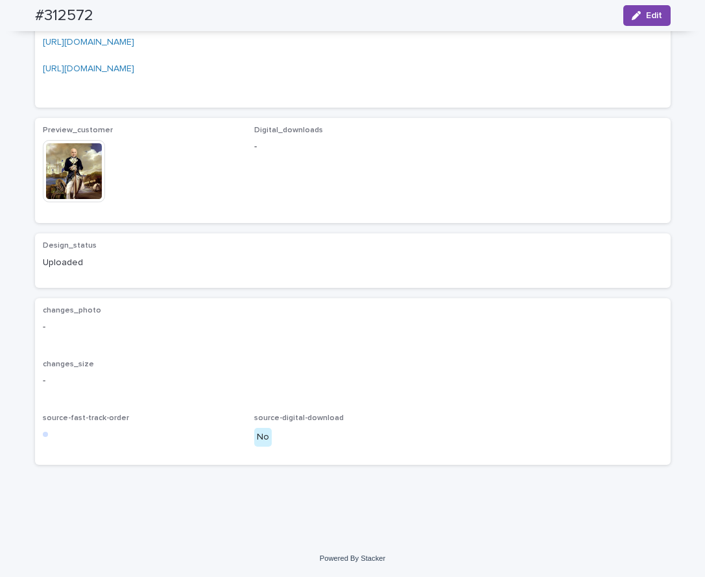
click at [697, 373] on div "Orders V3 MI Priority Fast Track Priority Expedited Orders to Take Normal Order…" at bounding box center [352, 288] width 705 height 577
click at [648, 15] on span "Edit" at bounding box center [654, 15] width 16 height 9
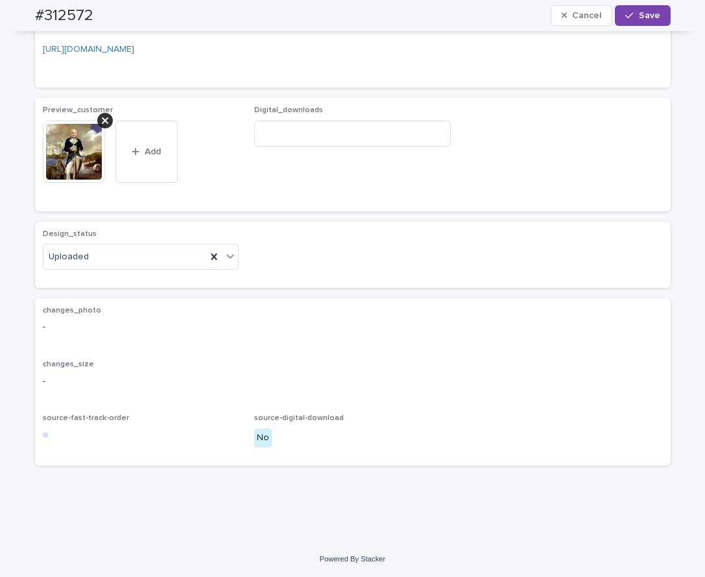
click at [102, 126] on icon at bounding box center [105, 120] width 6 height 10
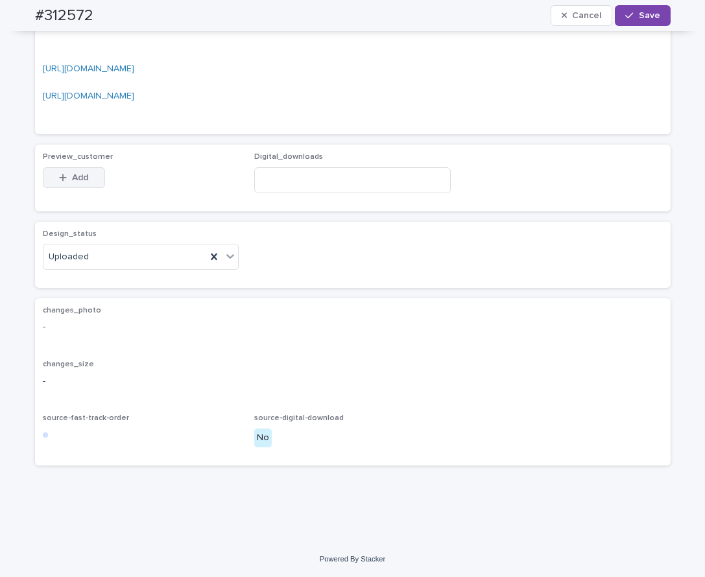
click at [84, 178] on button "Add" at bounding box center [74, 177] width 62 height 21
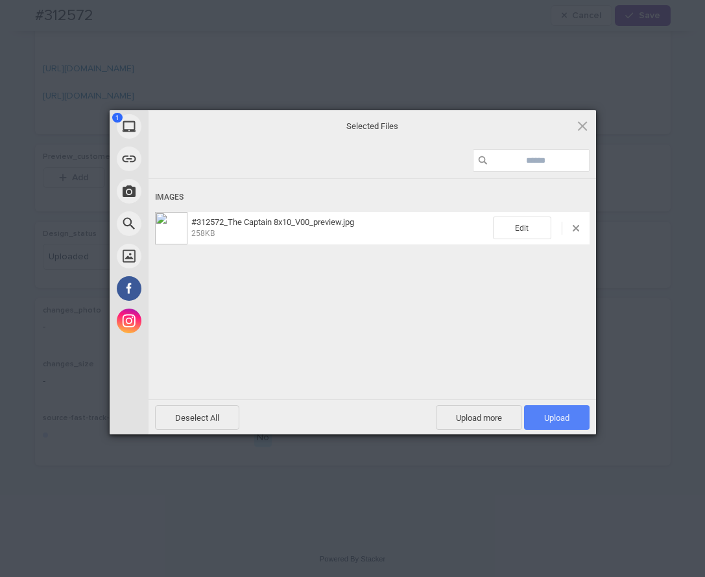
click at [559, 410] on span "Upload 1" at bounding box center [556, 417] width 65 height 25
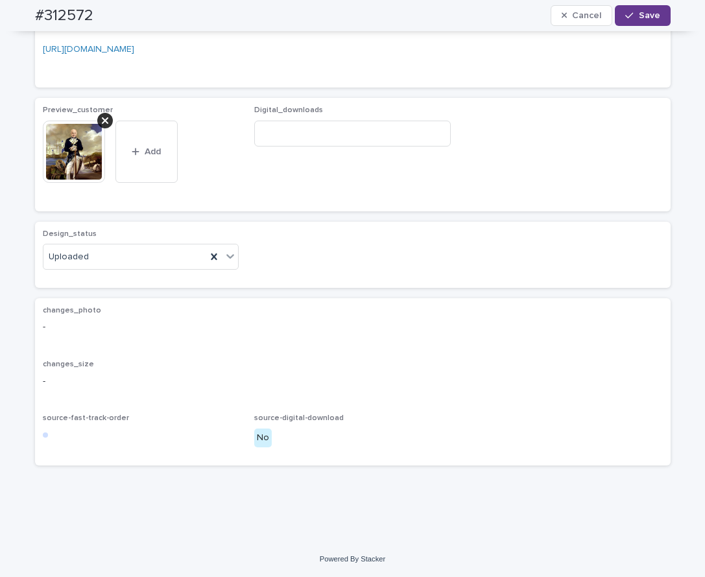
drag, startPoint x: 655, startPoint y: 20, endPoint x: 631, endPoint y: 21, distance: 24.0
click at [655, 19] on button "Save" at bounding box center [641, 15] width 55 height 21
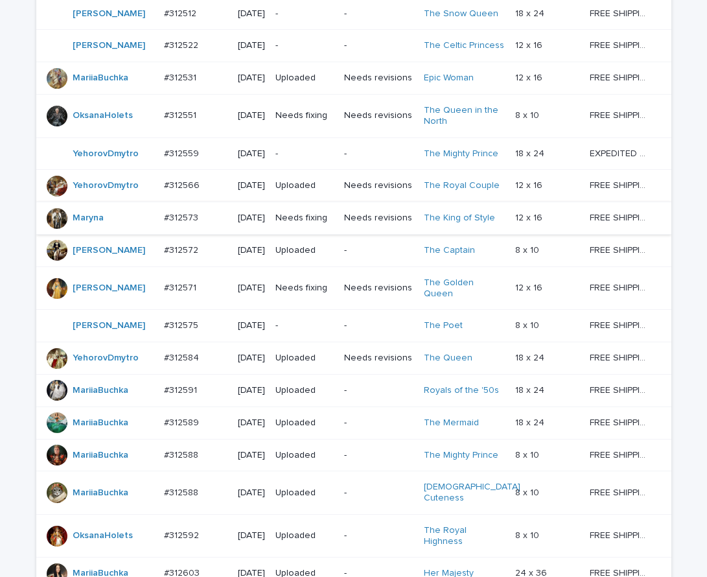
scroll to position [589, 0]
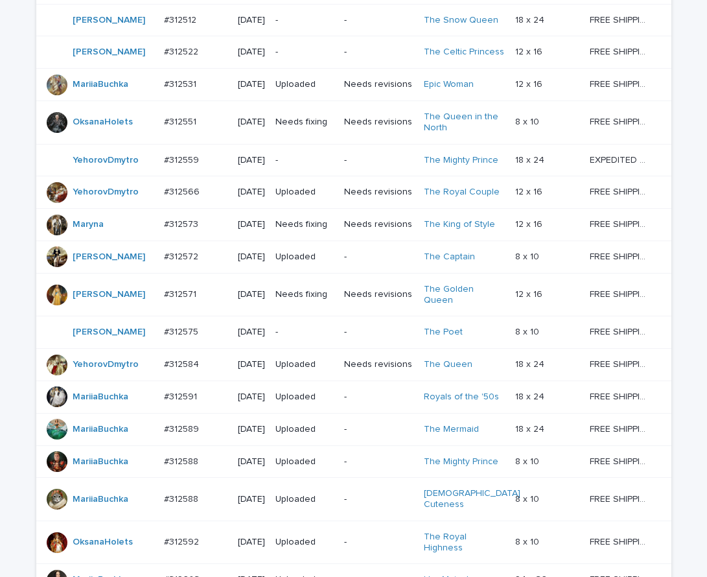
click at [337, 36] on td "-" at bounding box center [304, 20] width 69 height 32
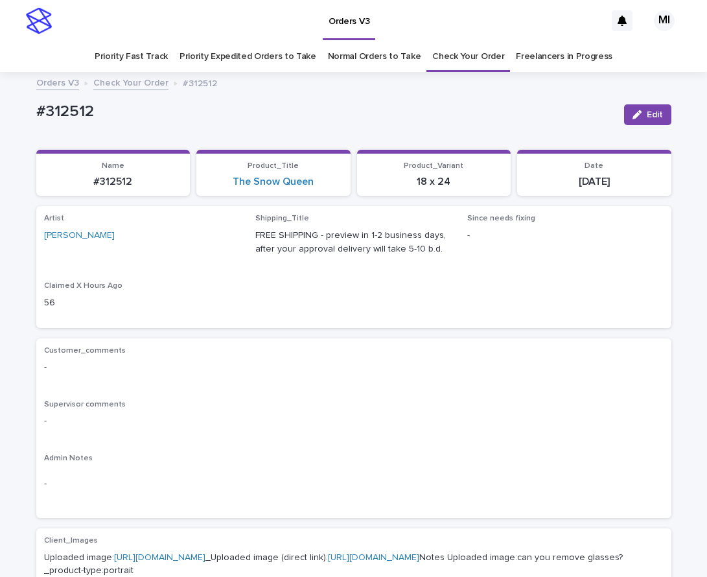
drag, startPoint x: 692, startPoint y: 134, endPoint x: 698, endPoint y: 133, distance: 6.6
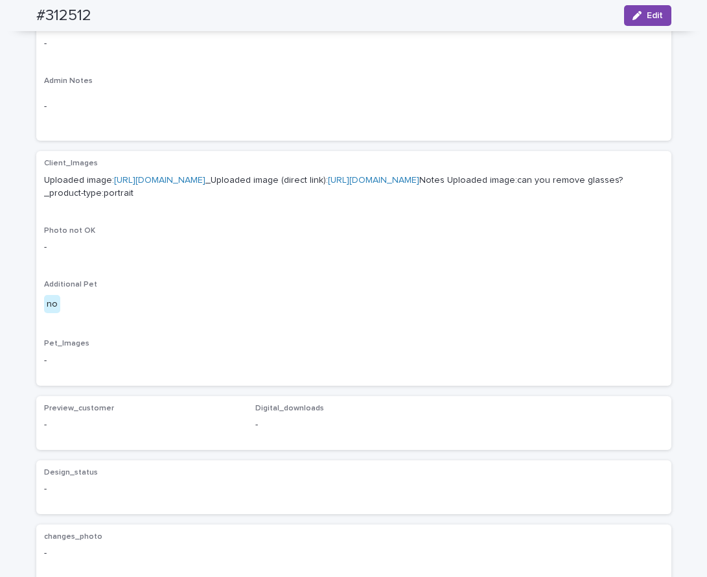
scroll to position [368, 0]
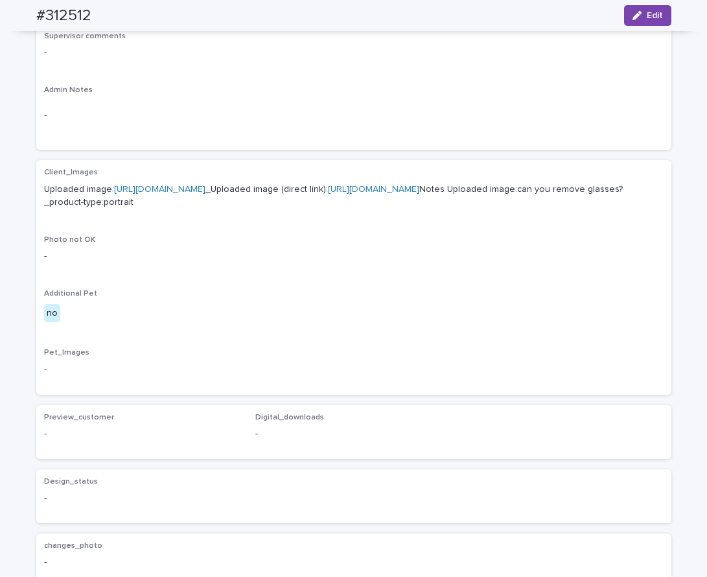
click at [205, 189] on link "[URL][DOMAIN_NAME]" at bounding box center [159, 189] width 91 height 9
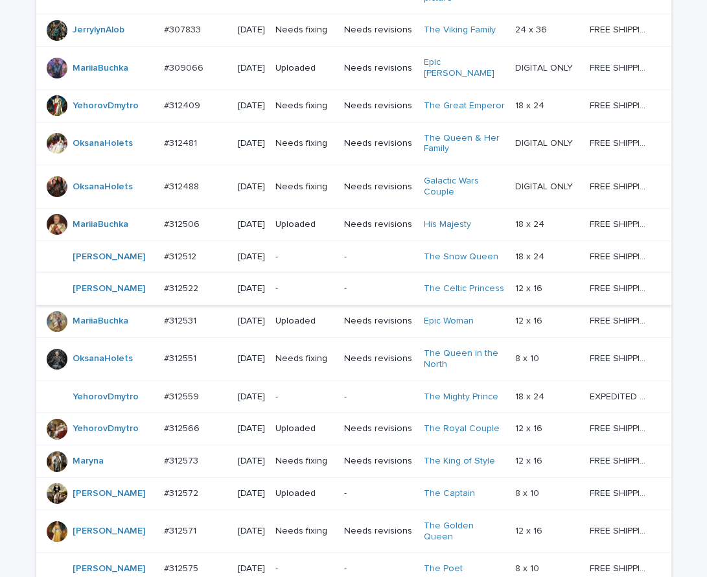
scroll to position [354, 0]
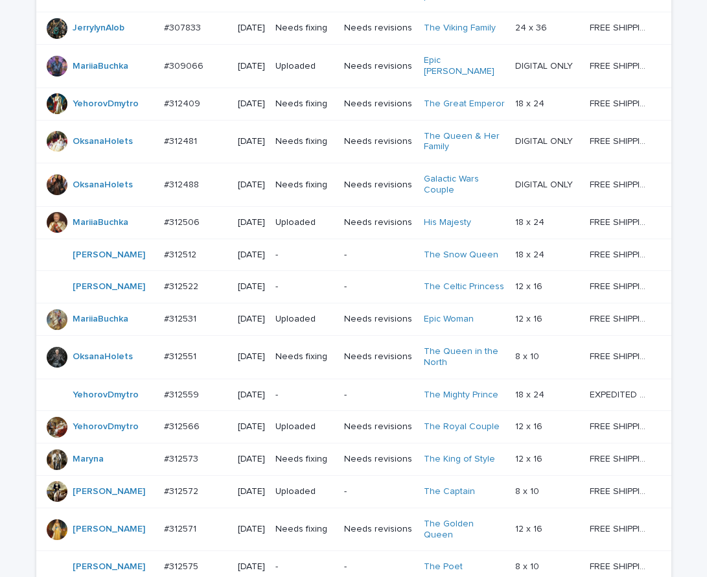
click at [316, 298] on div "-" at bounding box center [304, 286] width 58 height 21
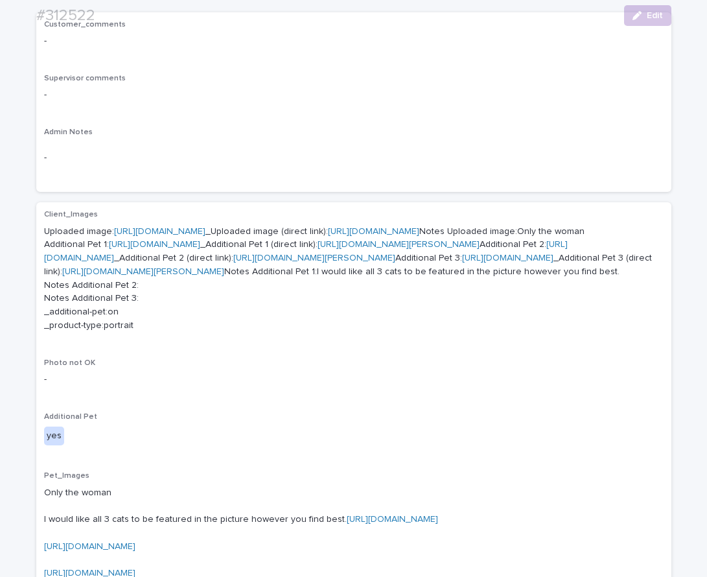
scroll to position [340, 0]
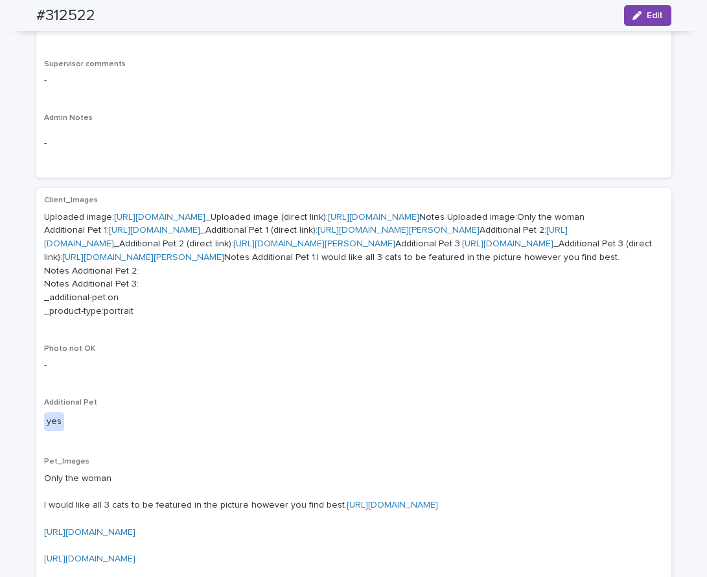
click at [205, 216] on link "[URL][DOMAIN_NAME]" at bounding box center [159, 217] width 91 height 9
click at [200, 235] on link "[URL][DOMAIN_NAME]" at bounding box center [154, 230] width 91 height 9
click at [196, 248] on link "[URL][DOMAIN_NAME]" at bounding box center [306, 237] width 524 height 23
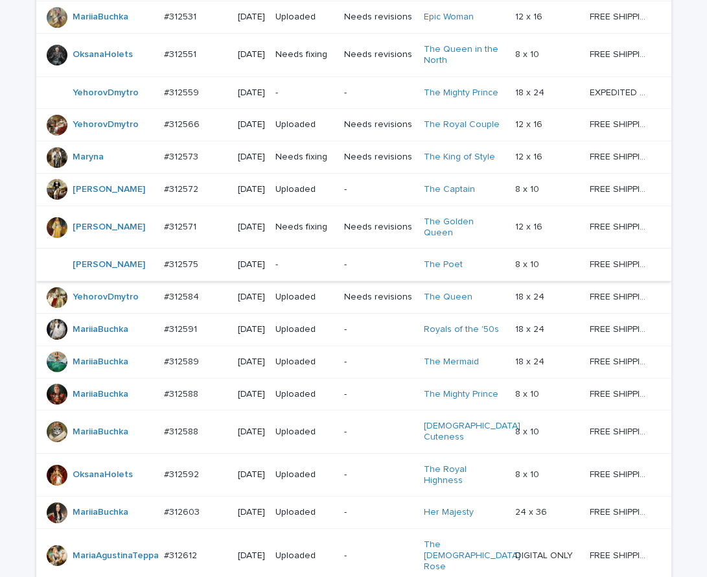
scroll to position [660, 0]
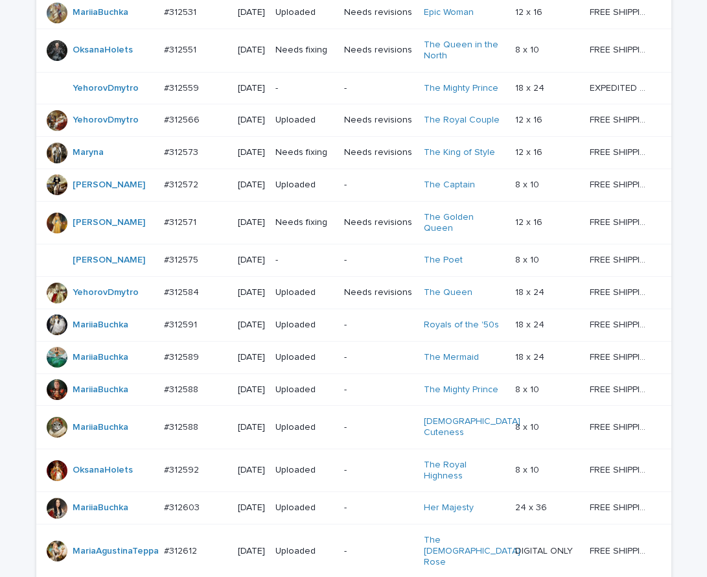
click at [369, 191] on p "-" at bounding box center [378, 185] width 69 height 11
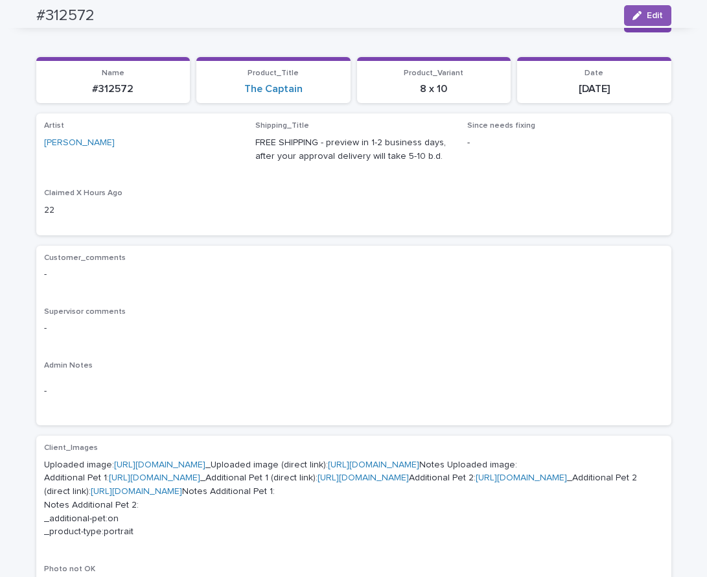
scroll to position [41, 0]
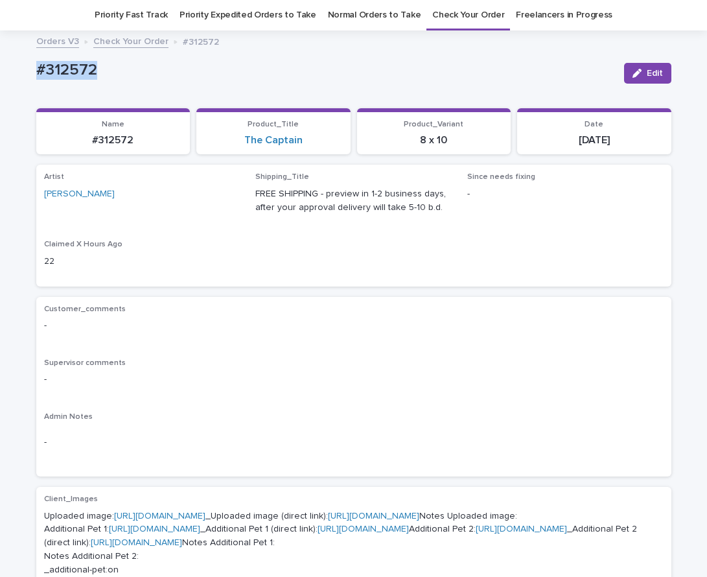
drag, startPoint x: 124, startPoint y: 75, endPoint x: 35, endPoint y: 59, distance: 90.2
copy p "#312572"
click at [649, 73] on span "Edit" at bounding box center [655, 73] width 16 height 9
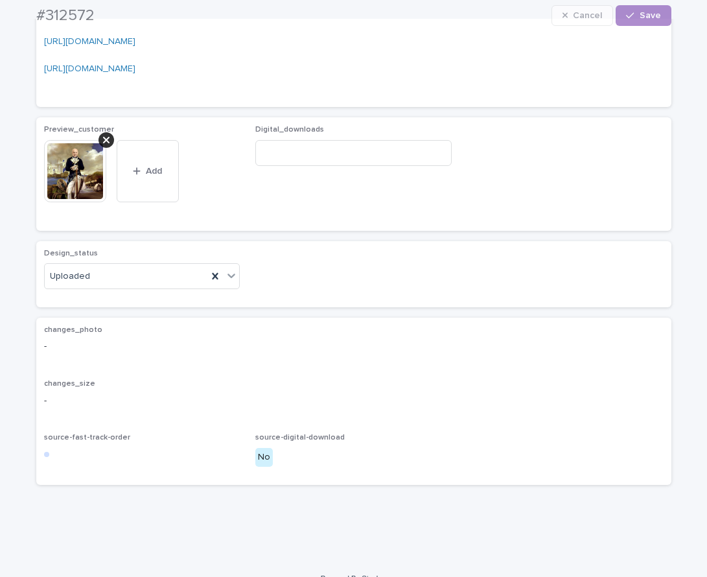
scroll to position [964, 0]
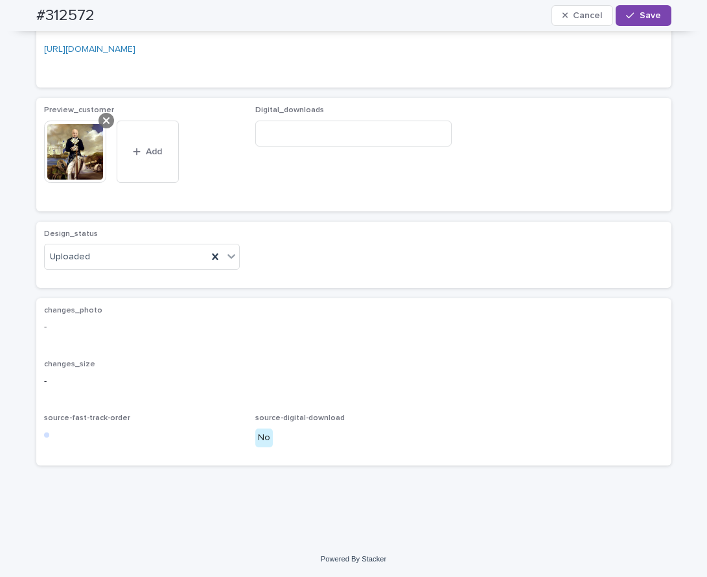
click at [103, 126] on icon at bounding box center [106, 120] width 6 height 10
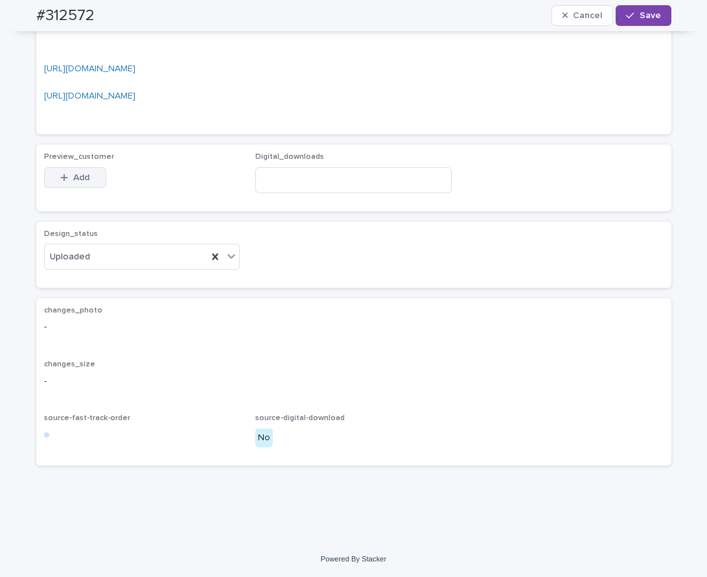
click at [88, 188] on button "Add" at bounding box center [75, 177] width 62 height 21
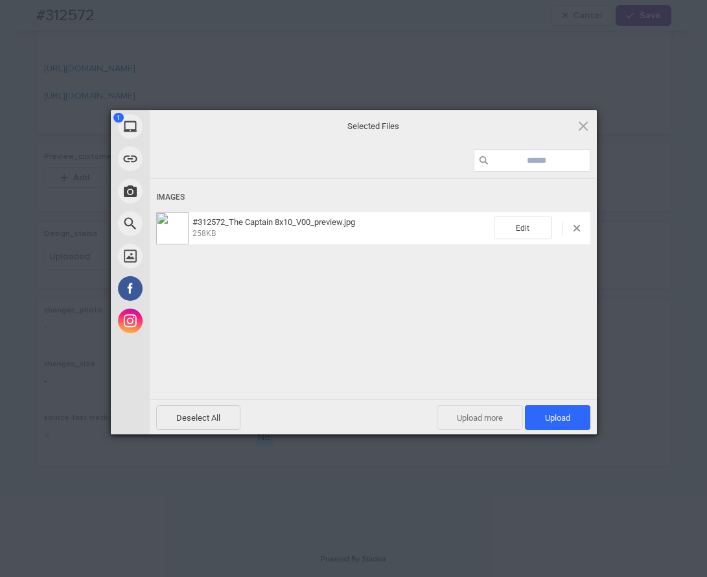
drag, startPoint x: 565, startPoint y: 417, endPoint x: 520, endPoint y: 419, distance: 44.8
click at [560, 417] on span "Upload 1" at bounding box center [557, 418] width 25 height 10
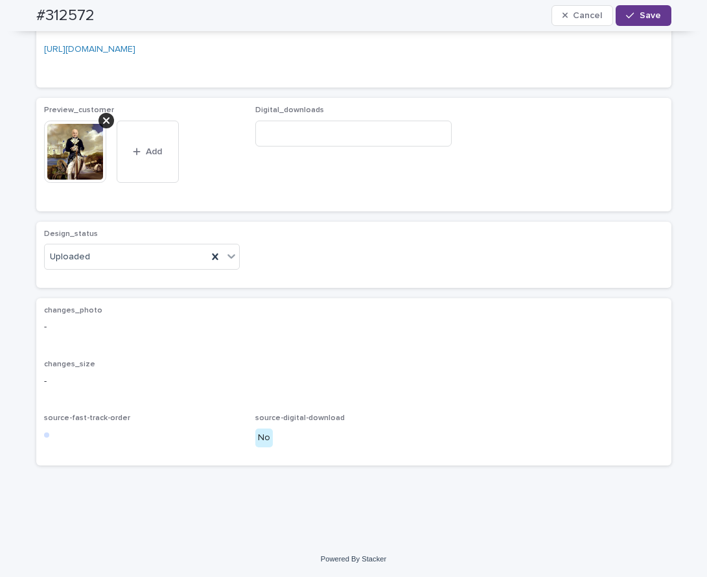
drag, startPoint x: 649, startPoint y: 22, endPoint x: 631, endPoint y: 16, distance: 19.1
click at [649, 21] on button "Save" at bounding box center [643, 15] width 55 height 21
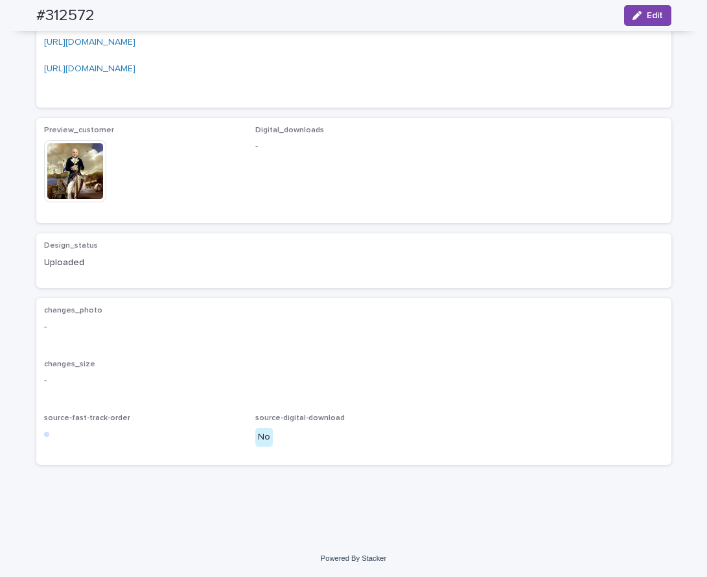
click at [80, 202] on img at bounding box center [75, 171] width 62 height 62
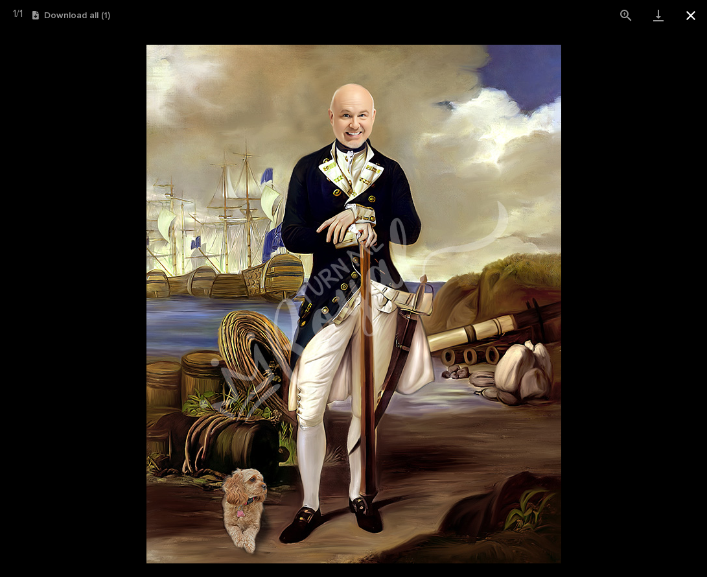
click at [688, 26] on button "Close gallery" at bounding box center [691, 15] width 32 height 30
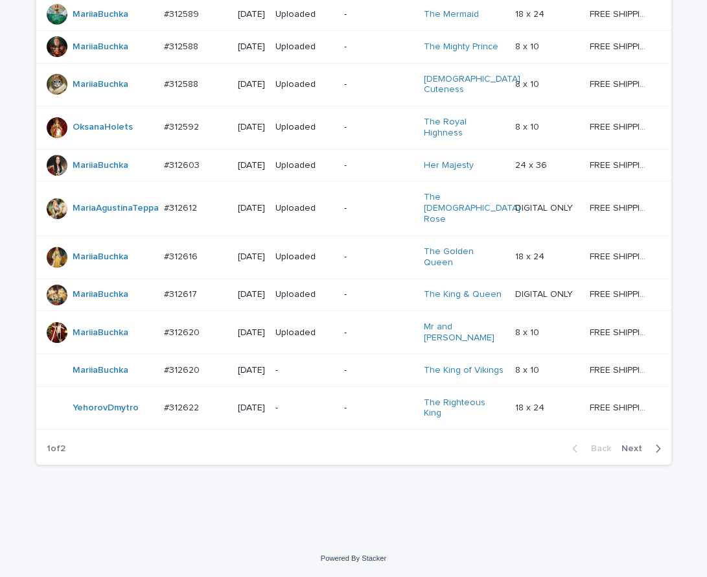
scroll to position [1145, 0]
click at [638, 445] on span "Next" at bounding box center [636, 448] width 29 height 9
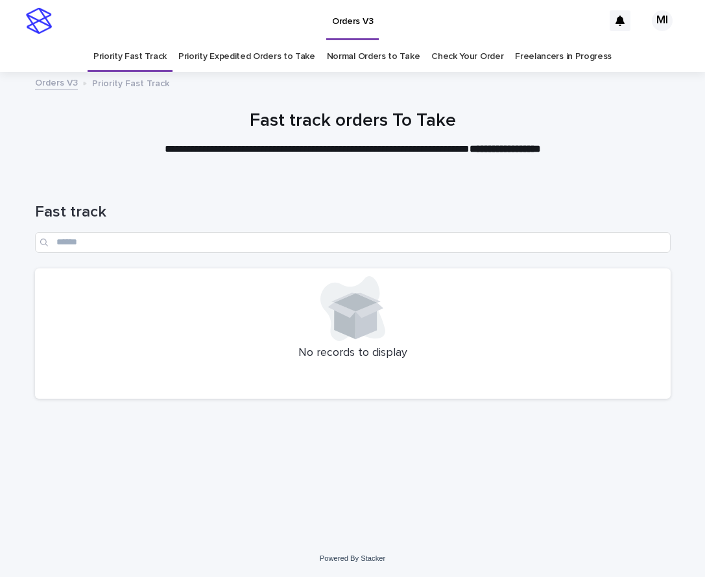
click at [247, 60] on link "Priority Expedited Orders to Take" at bounding box center [246, 56] width 137 height 30
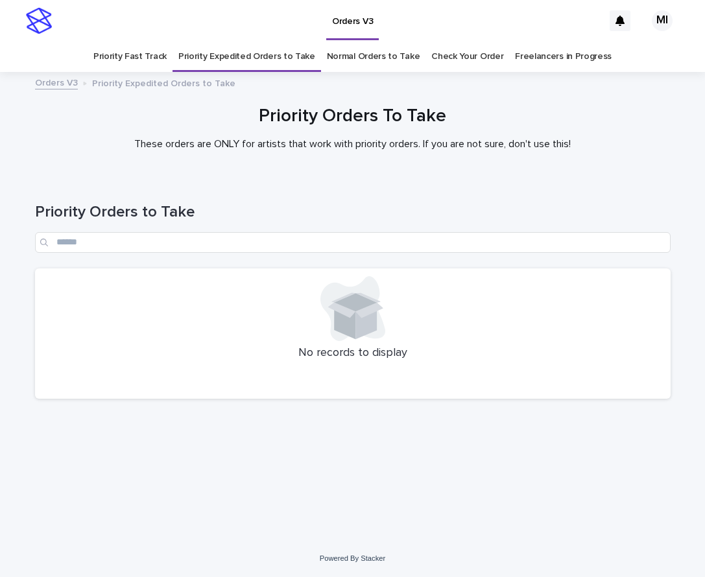
click at [351, 64] on link "Normal Orders to Take" at bounding box center [373, 56] width 93 height 30
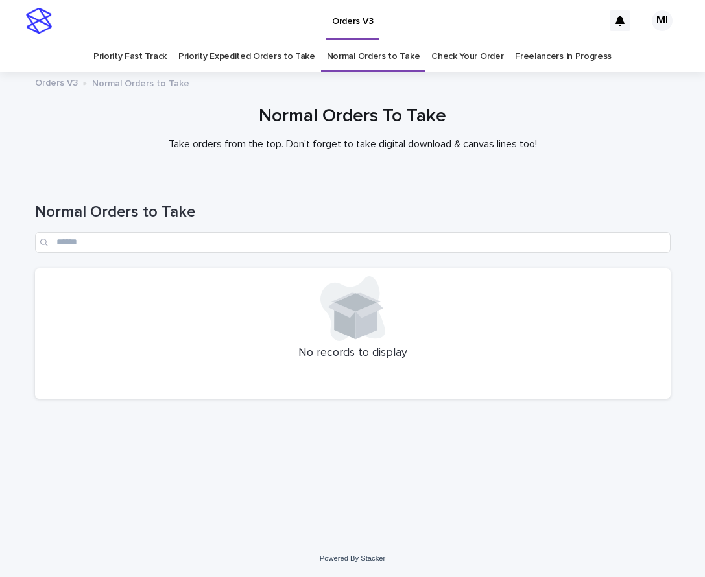
click at [462, 64] on link "Check Your Order" at bounding box center [467, 56] width 72 height 30
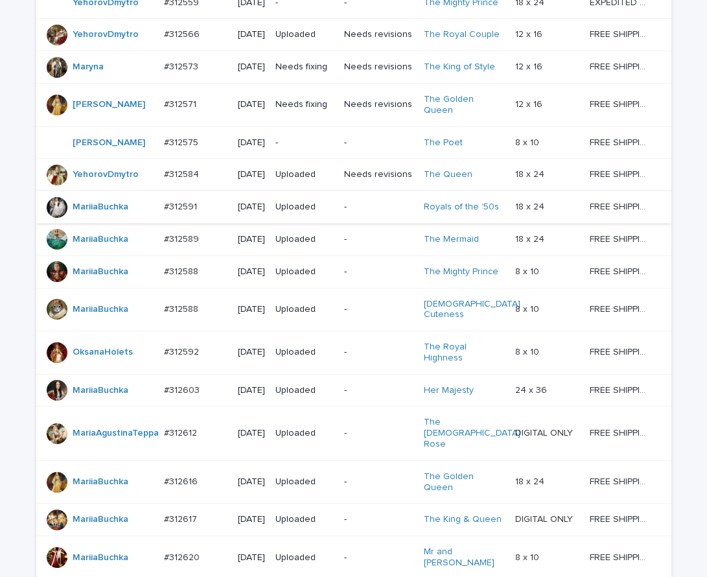
scroll to position [762, 0]
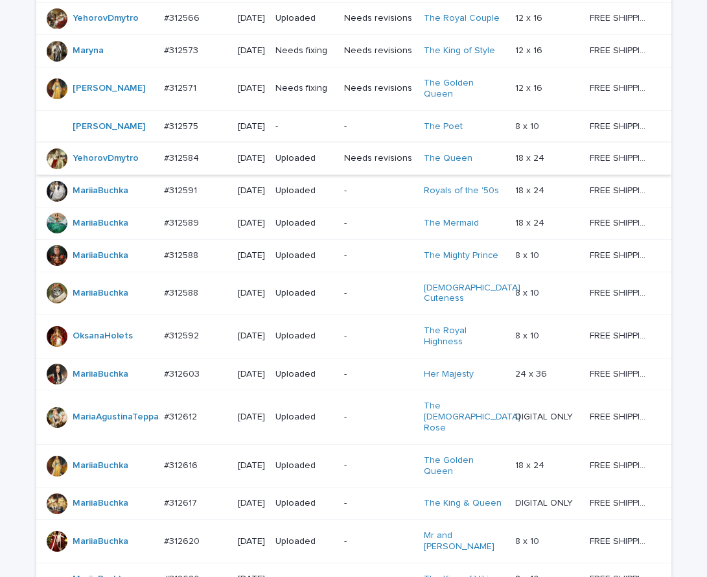
click at [357, 132] on p "-" at bounding box center [378, 126] width 69 height 11
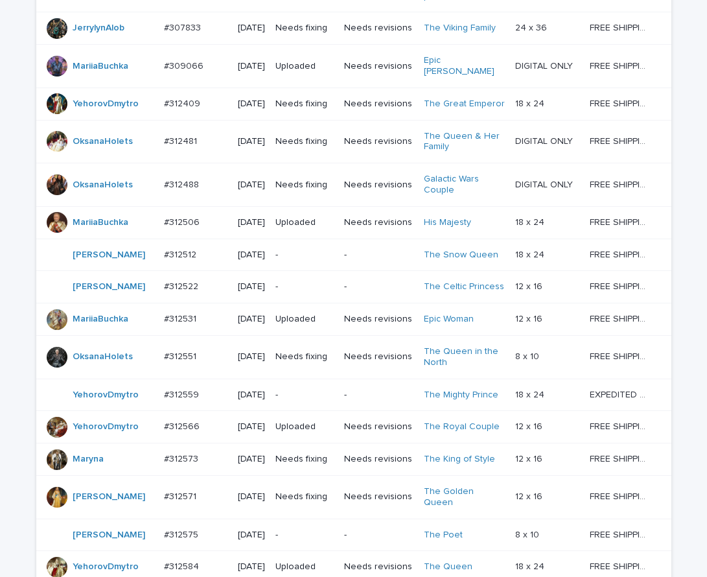
scroll to position [384, 0]
